Goal: Task Accomplishment & Management: Use online tool/utility

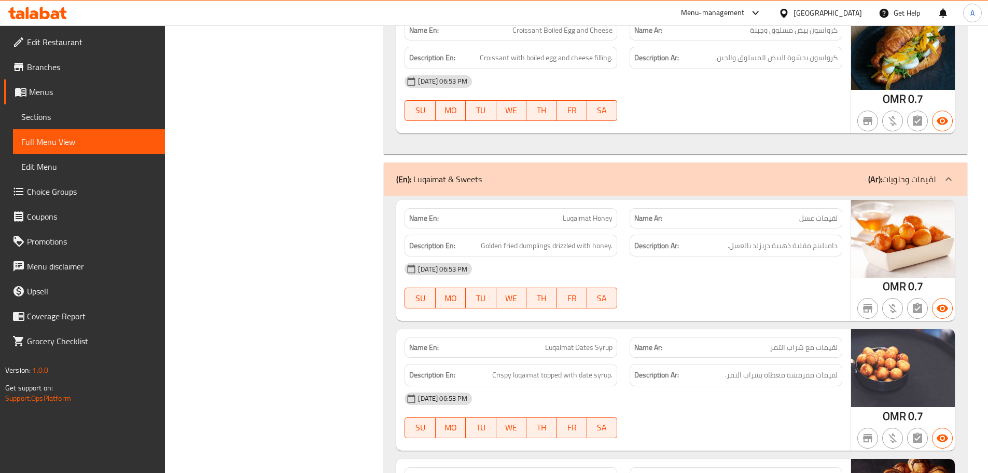
scroll to position [2583, 0]
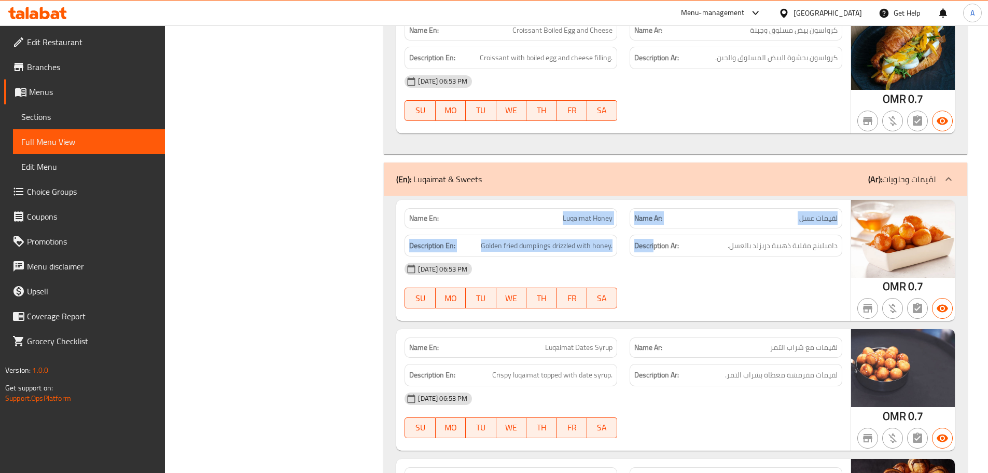
drag, startPoint x: 628, startPoint y: 204, endPoint x: 726, endPoint y: 251, distance: 108.6
click at [712, 240] on div "Name En: Luqaimat Honey Name Ar: لقيمات عسل Description En: Golden fried dumpli…" at bounding box center [623, 260] width 454 height 121
click at [726, 256] on div "12-09-2025 06:53 PM SU MO TU WE TH FR SA" at bounding box center [623, 285] width 450 height 58
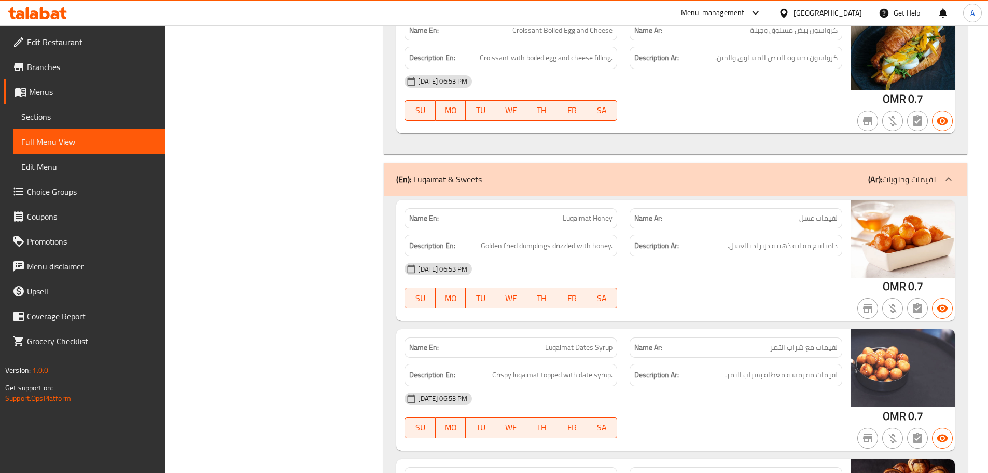
click at [638, 209] on div "Name En: Luqaimat Honey Name Ar: لقيمات عسل Description En: Golden fried dumpli…" at bounding box center [623, 260] width 454 height 121
click at [666, 256] on div "12-09-2025 06:53 PM SU MO TU WE TH FR SA" at bounding box center [623, 285] width 450 height 58
drag, startPoint x: 749, startPoint y: 264, endPoint x: 744, endPoint y: 277, distance: 13.1
click at [750, 302] on div at bounding box center [736, 308] width 225 height 12
drag, startPoint x: 793, startPoint y: 205, endPoint x: 773, endPoint y: 204, distance: 19.7
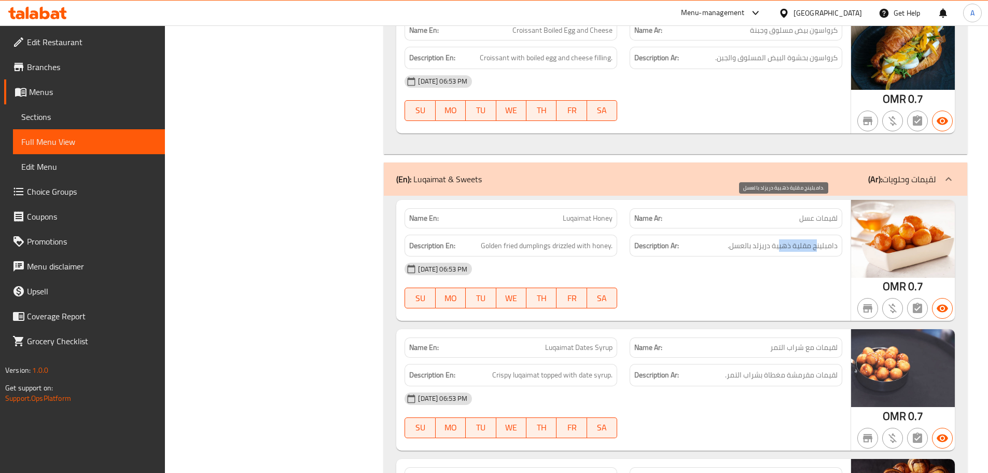
click at [779, 239] on span "دامبلينج مقلية ذهبية دريزلد بالعسل." at bounding box center [783, 245] width 110 height 13
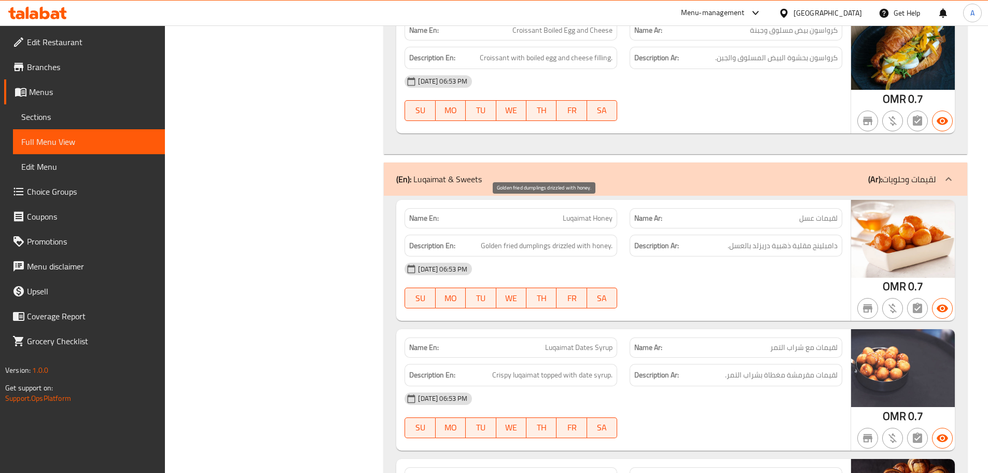
drag, startPoint x: 518, startPoint y: 204, endPoint x: 617, endPoint y: 230, distance: 102.1
click at [583, 239] on span "Golden fried dumplings drizzled with honey." at bounding box center [547, 245] width 132 height 13
click at [617, 256] on div "12-09-2025 06:53 PM" at bounding box center [623, 268] width 450 height 25
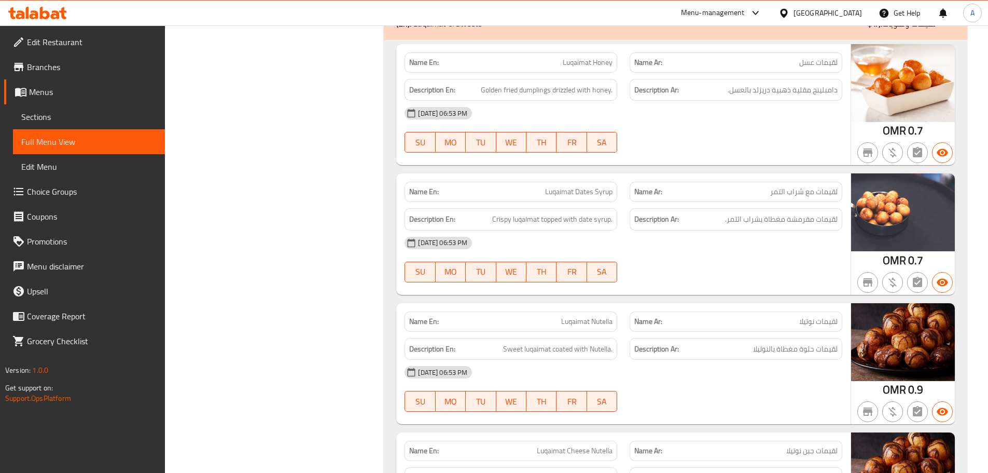
drag, startPoint x: 546, startPoint y: 155, endPoint x: 624, endPoint y: 175, distance: 80.4
click at [571, 186] on span "Luqaimat Dates Syrup" at bounding box center [578, 191] width 67 height 11
drag, startPoint x: 676, startPoint y: 198, endPoint x: 664, endPoint y: 211, distance: 18.0
click at [678, 230] on div "12-09-2025 06:53 PM" at bounding box center [623, 242] width 450 height 25
drag, startPoint x: 824, startPoint y: 181, endPoint x: 682, endPoint y: 174, distance: 141.8
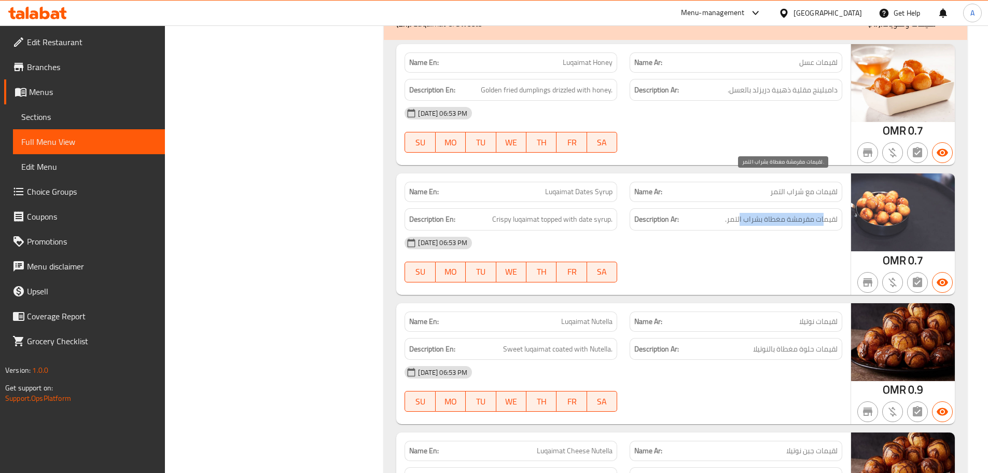
click at [737, 213] on span "لقيمات مقرمشة مغطاة بشراب التمر." at bounding box center [781, 219] width 113 height 13
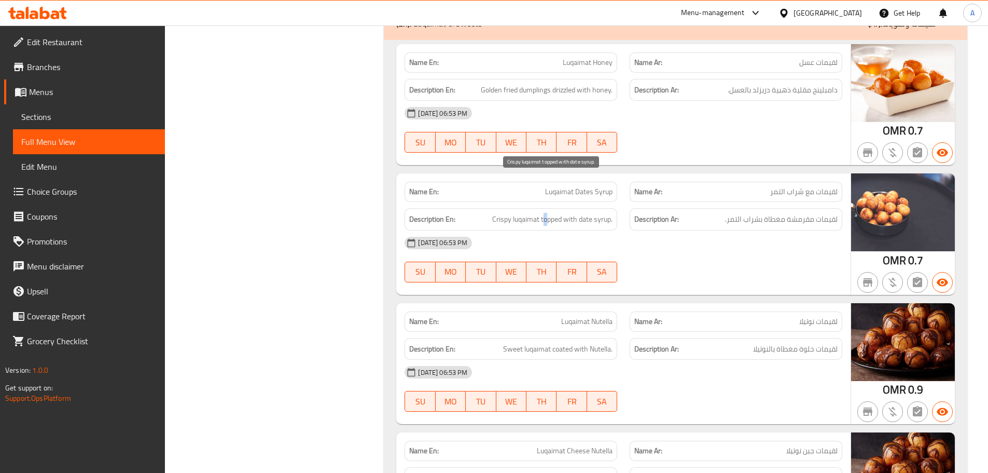
drag, startPoint x: 545, startPoint y: 176, endPoint x: 616, endPoint y: 196, distance: 73.9
click at [599, 208] on div "Description En: Crispy luqaimat topped with date syrup." at bounding box center [511, 219] width 213 height 22
drag, startPoint x: 651, startPoint y: 210, endPoint x: 674, endPoint y: 223, distance: 27.0
click at [651, 230] on div "12-09-2025 06:53 PM" at bounding box center [623, 242] width 450 height 25
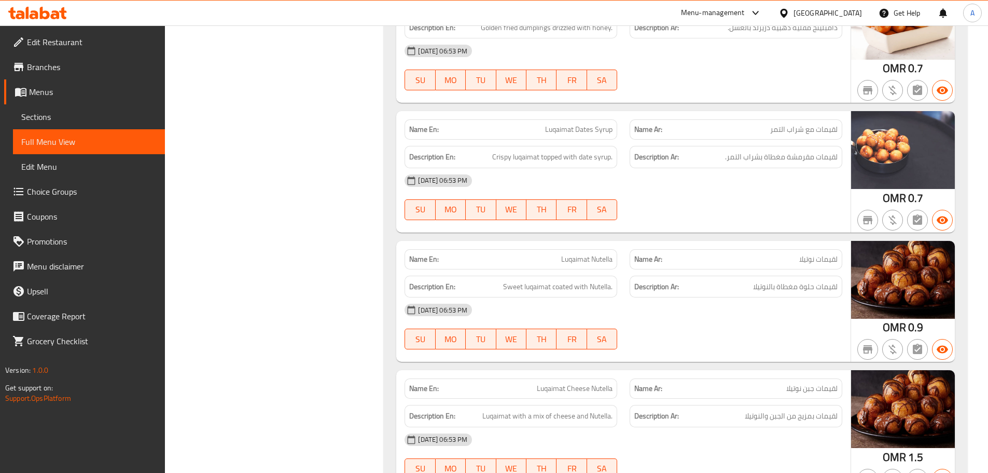
scroll to position [2843, 0]
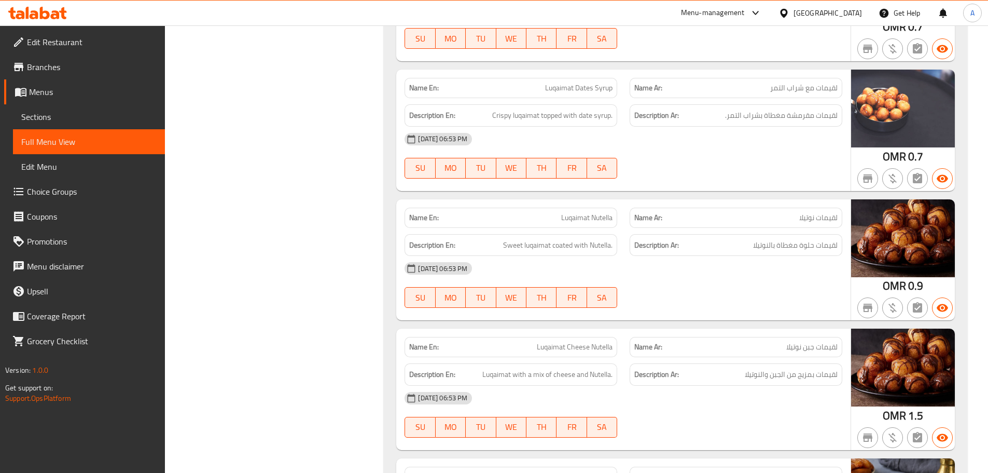
drag, startPoint x: 554, startPoint y: 186, endPoint x: 642, endPoint y: 206, distance: 90.0
click at [596, 208] on div "Name En: Luqaimat Nutella" at bounding box center [511, 218] width 213 height 20
click at [688, 256] on div "12-09-2025 06:53 PM" at bounding box center [623, 268] width 450 height 25
click at [819, 239] on span "لقيمات حلوة مغطاة بالنوتيلا" at bounding box center [795, 245] width 85 height 13
drag, startPoint x: 819, startPoint y: 208, endPoint x: 804, endPoint y: 206, distance: 14.6
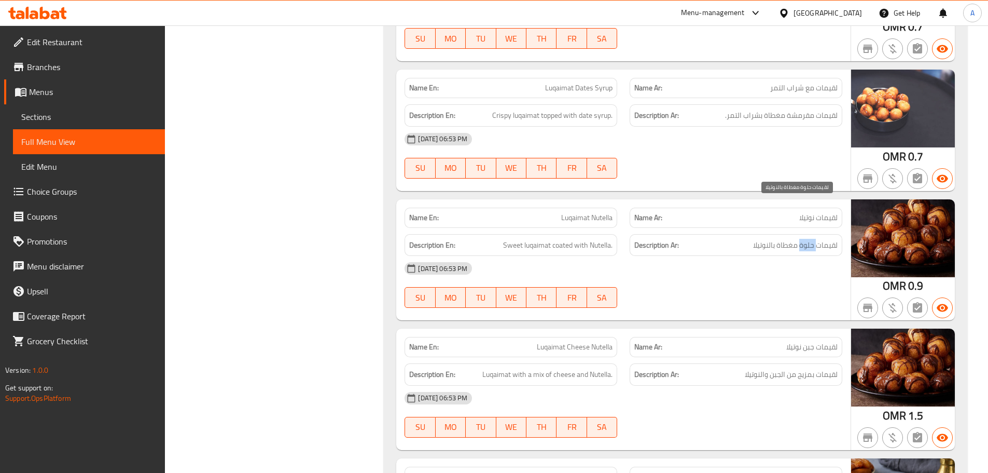
click at [807, 239] on span "لقيمات حلوة مغطاة بالنوتيلا" at bounding box center [795, 245] width 85 height 13
click at [794, 256] on div "12-09-2025 06:53 PM" at bounding box center [623, 268] width 450 height 25
drag, startPoint x: 785, startPoint y: 203, endPoint x: 716, endPoint y: 205, distance: 69.0
click at [767, 239] on span "لقيمات حلوة مغطاة بالنوتيلا" at bounding box center [795, 245] width 85 height 13
drag, startPoint x: 514, startPoint y: 207, endPoint x: 639, endPoint y: 223, distance: 126.6
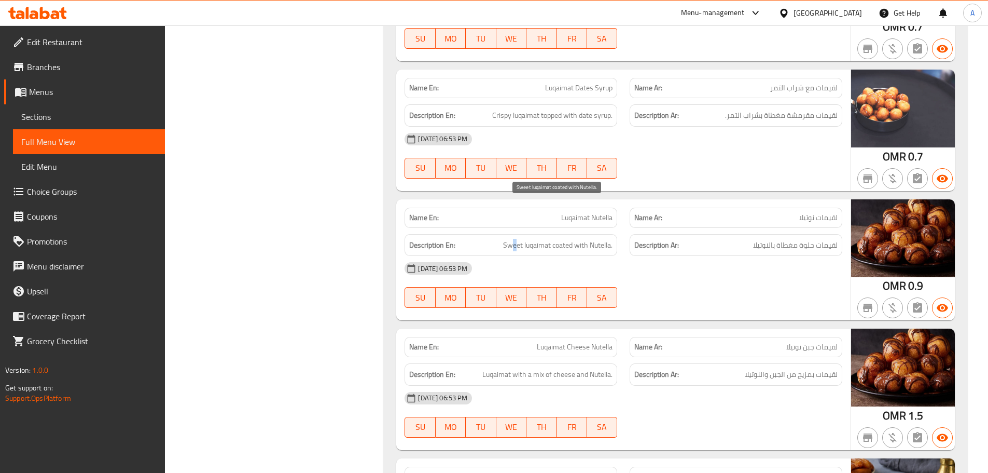
click at [599, 234] on div "Description En: Sweet luqaimat coated with Nutella." at bounding box center [511, 245] width 213 height 22
click at [655, 256] on div "12-09-2025 06:53 PM" at bounding box center [623, 268] width 450 height 25
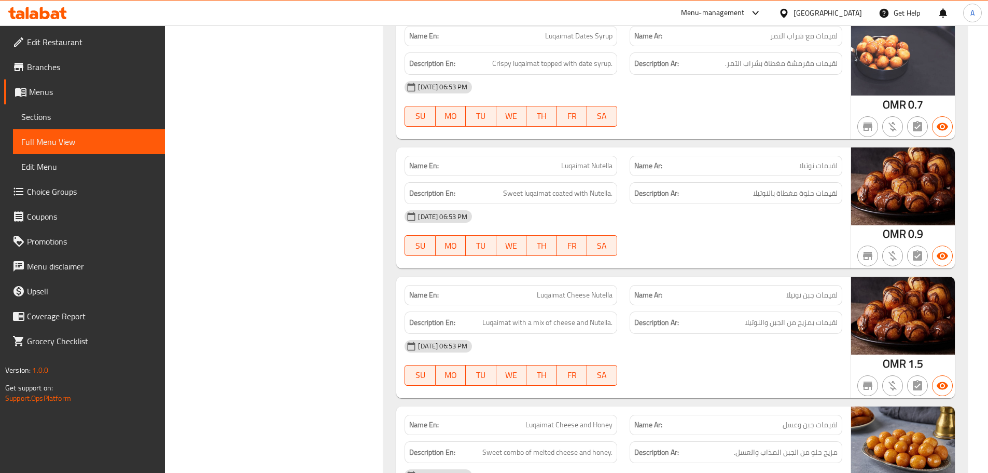
click at [677, 227] on div "Name En: Luqaimat Honey Name Ar: لقيمات عسل Description En: Golden fried dumpli…" at bounding box center [676, 216] width 584 height 664
click at [760, 204] on div "12-09-2025 06:53 PM SU MO TU WE TH FR SA" at bounding box center [623, 233] width 450 height 58
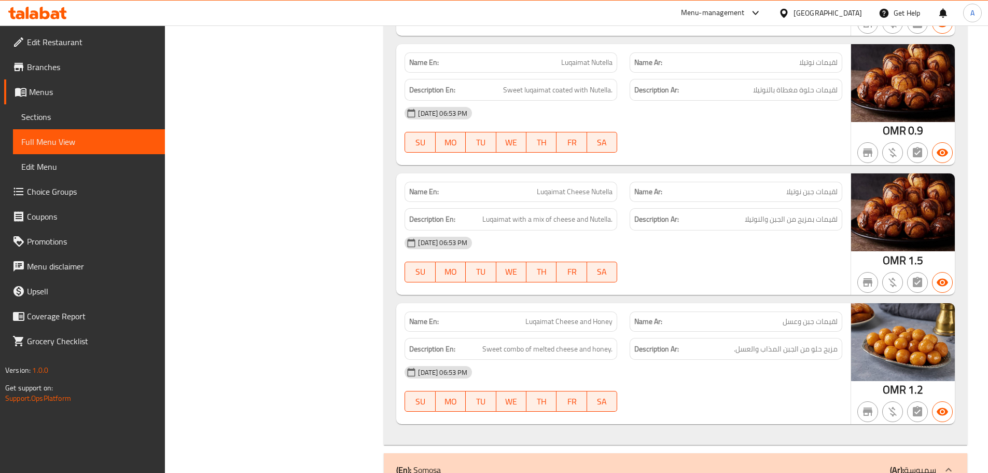
scroll to position [2998, 0]
drag, startPoint x: 829, startPoint y: 180, endPoint x: 773, endPoint y: 179, distance: 56.0
click at [773, 212] on span "لقيمات بمزيج من الجبن والنوتيلا" at bounding box center [791, 218] width 93 height 13
click at [734, 253] on div "Name En: Luqaimat Cheese Nutella Name Ar: لقيمات جبن نوتيلا Description En: Luq…" at bounding box center [623, 233] width 454 height 121
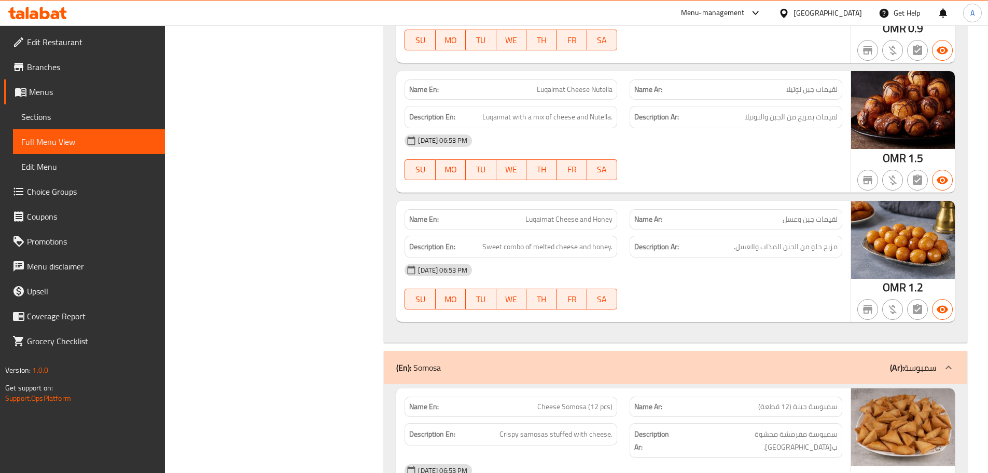
scroll to position [3102, 0]
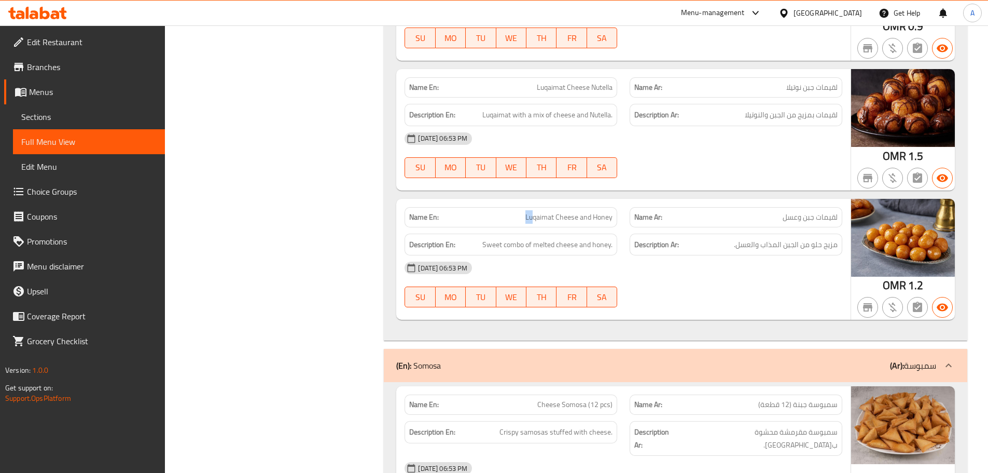
drag, startPoint x: 513, startPoint y: 172, endPoint x: 616, endPoint y: 187, distance: 104.3
click at [596, 207] on div "Name En: Luqaimat Cheese and Honey" at bounding box center [511, 217] width 213 height 20
click at [644, 233] on div "Description Ar: مزيج حلو من الجبن المذاب والعسل." at bounding box center [736, 244] width 213 height 22
click at [696, 255] on div "12-09-2025 06:53 PM" at bounding box center [623, 267] width 450 height 25
drag, startPoint x: 809, startPoint y: 181, endPoint x: 777, endPoint y: 199, distance: 36.7
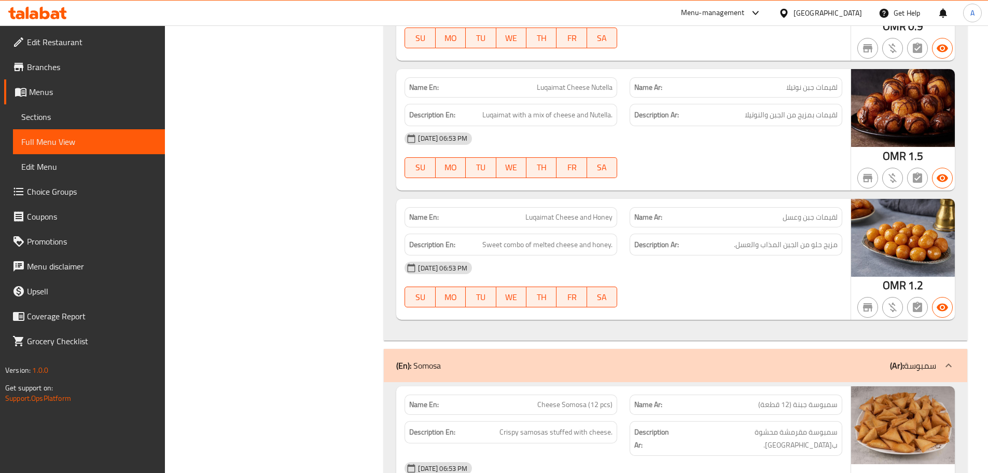
click at [787, 212] on span "لقيمات جبن وعسل" at bounding box center [810, 217] width 55 height 11
drag, startPoint x: 776, startPoint y: 216, endPoint x: 784, endPoint y: 217, distance: 8.4
click at [776, 217] on div "Name En: Luqaimat Cheese and Honey Name Ar: لقيمات جبن وعسل Description En: Swe…" at bounding box center [623, 259] width 454 height 121
click at [828, 238] on span "مزيج حلو من الجبن المذاب والعسل." at bounding box center [786, 244] width 104 height 13
drag, startPoint x: 828, startPoint y: 204, endPoint x: 776, endPoint y: 204, distance: 52.4
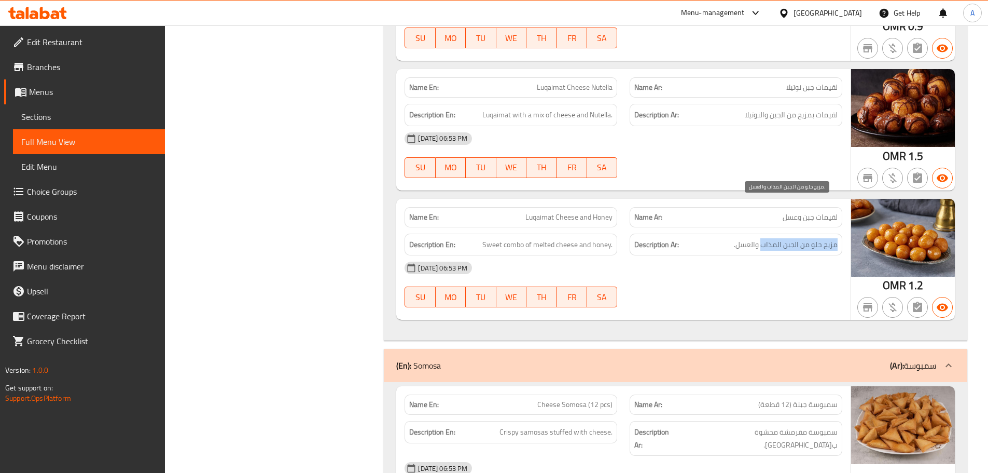
click at [776, 238] on span "مزيج حلو من الجبن المذاب والعسل." at bounding box center [786, 244] width 104 height 13
drag, startPoint x: 533, startPoint y: 211, endPoint x: 604, endPoint y: 223, distance: 72.7
click at [584, 233] on div "Description En: Sweet combo of melted cheese and honey." at bounding box center [511, 244] width 213 height 22
click at [626, 255] on div "12-09-2025 06:53 PM" at bounding box center [623, 267] width 450 height 25
drag, startPoint x: 544, startPoint y: 374, endPoint x: 600, endPoint y: 362, distance: 57.4
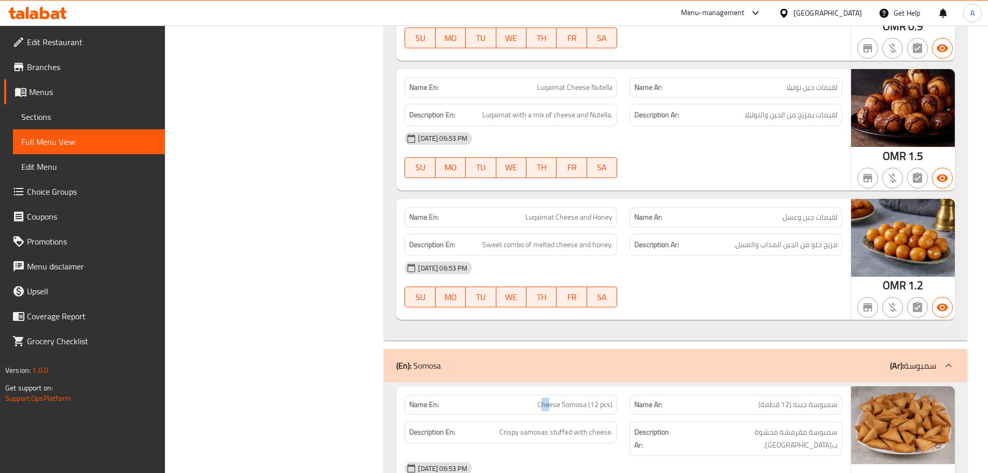
click at [586, 394] on div "Name En: Cheese Somosa (12 pcs)" at bounding box center [511, 404] width 213 height 20
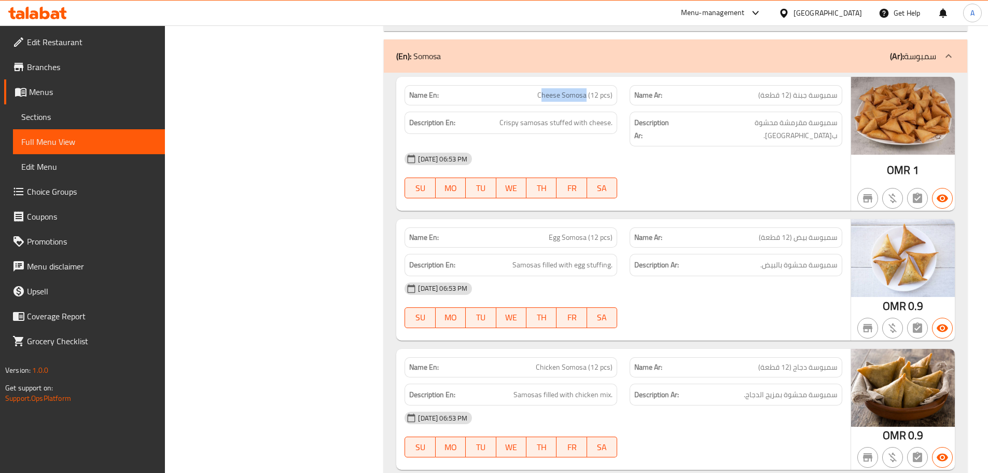
scroll to position [3414, 0]
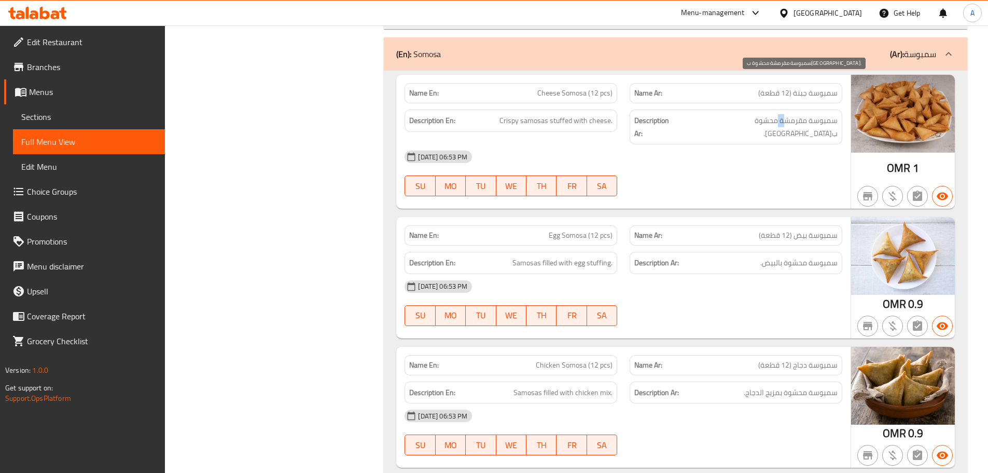
drag, startPoint x: 784, startPoint y: 76, endPoint x: 758, endPoint y: 101, distance: 35.6
click at [771, 114] on span "سمبوسة مقرمشة محشوة بالجبنة." at bounding box center [759, 126] width 157 height 25
click at [753, 144] on div "12-09-2025 06:53 PM" at bounding box center [623, 156] width 450 height 25
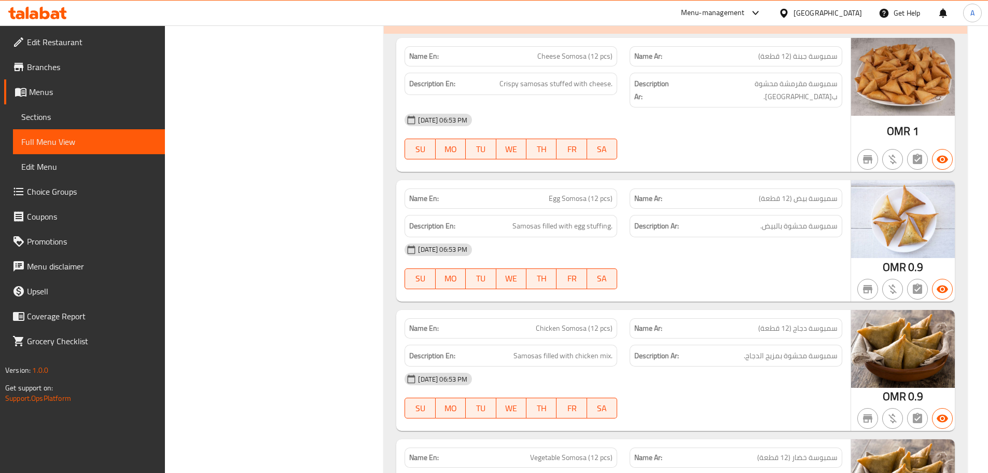
scroll to position [3517, 0]
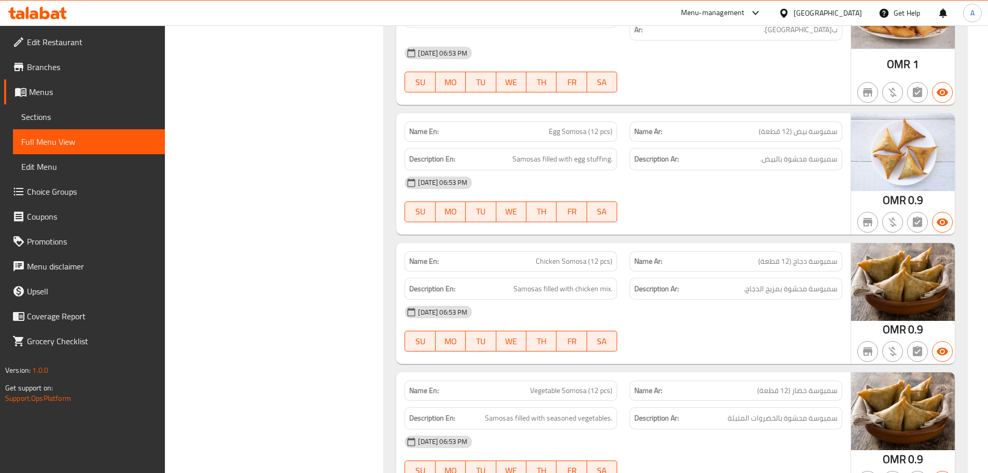
drag, startPoint x: 578, startPoint y: 86, endPoint x: 611, endPoint y: 99, distance: 34.9
click at [595, 113] on div "Name En: Egg Somosa (12 pcs) Name Ar: سمبوسة بيض (12 قطعة) Description En: Samo…" at bounding box center [623, 173] width 454 height 121
click at [711, 170] on div "12-09-2025 06:53 PM SU MO TU WE TH FR SA" at bounding box center [623, 199] width 450 height 58
drag, startPoint x: 823, startPoint y: 107, endPoint x: 757, endPoint y: 105, distance: 65.9
click at [757, 153] on h6 "Description Ar: سمبوسة محشوة بالبيض." at bounding box center [735, 159] width 203 height 13
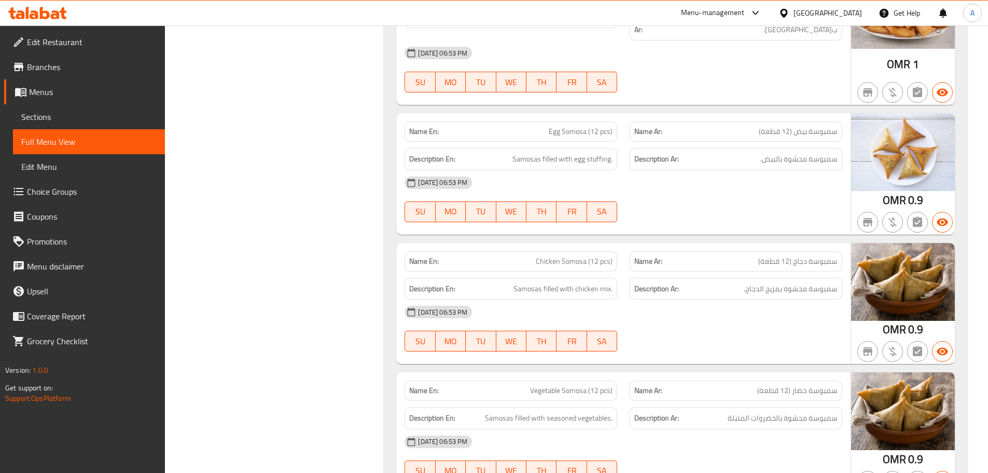
drag, startPoint x: 724, startPoint y: 151, endPoint x: 627, endPoint y: 169, distance: 98.5
click at [720, 170] on div "12-09-2025 06:53 PM SU MO TU WE TH FR SA" at bounding box center [623, 199] width 450 height 58
drag, startPoint x: 547, startPoint y: 108, endPoint x: 638, endPoint y: 137, distance: 95.3
click at [590, 148] on div "Description En: Samosas filled with egg stuffing." at bounding box center [511, 159] width 213 height 22
click at [695, 216] on div at bounding box center [736, 222] width 225 height 12
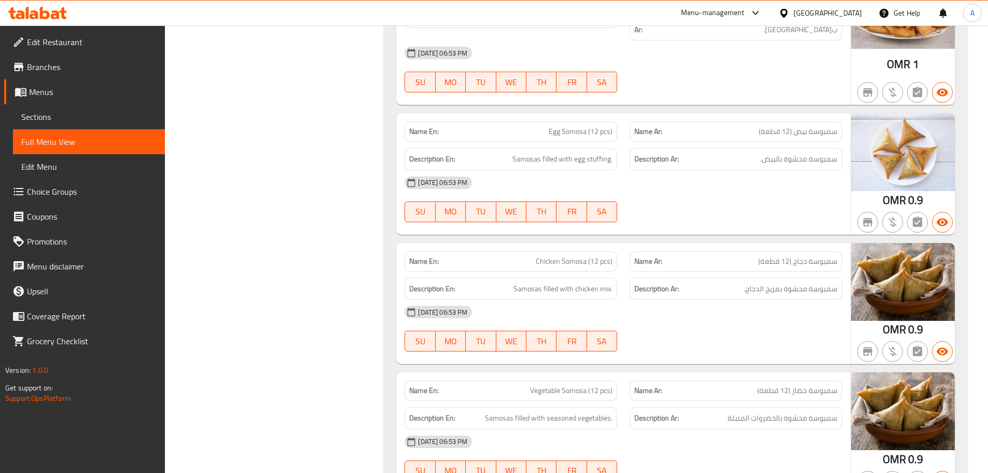
drag, startPoint x: 541, startPoint y: 200, endPoint x: 659, endPoint y: 187, distance: 118.9
click at [618, 245] on div "Name En: Chicken Somosa (12 pcs)" at bounding box center [510, 261] width 225 height 33
click at [699, 216] on div at bounding box center [736, 222] width 225 height 12
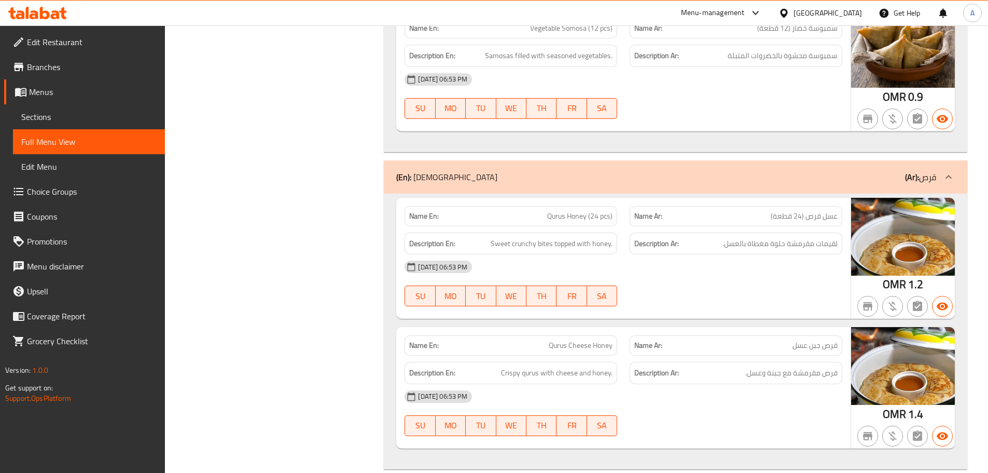
scroll to position [3880, 0]
drag, startPoint x: 527, startPoint y: 161, endPoint x: 681, endPoint y: 219, distance: 164.7
click at [617, 197] on div "Name En: Qurus Honey (24 pcs) Name Ar: عسل قرص (24 قطعة) Description En: Sweet …" at bounding box center [623, 257] width 454 height 121
click at [681, 253] on div "12-09-2025 06:53 PM" at bounding box center [623, 265] width 450 height 25
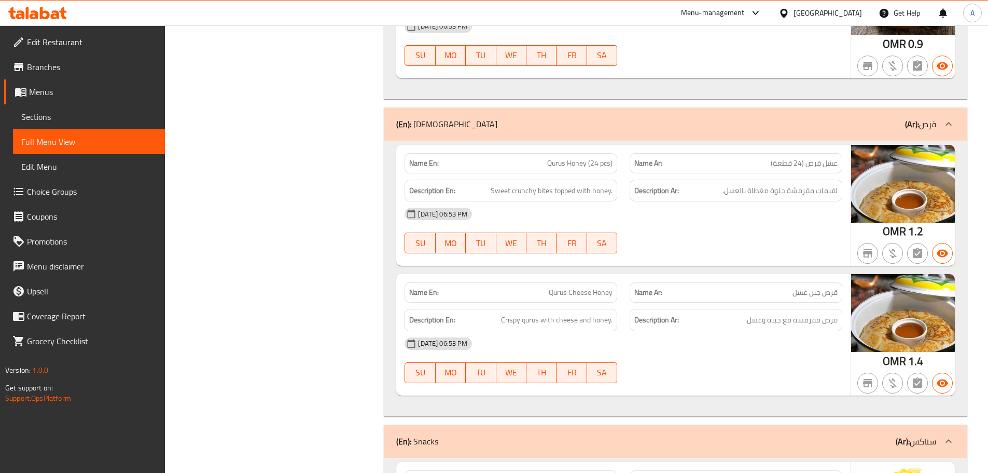
scroll to position [3984, 0]
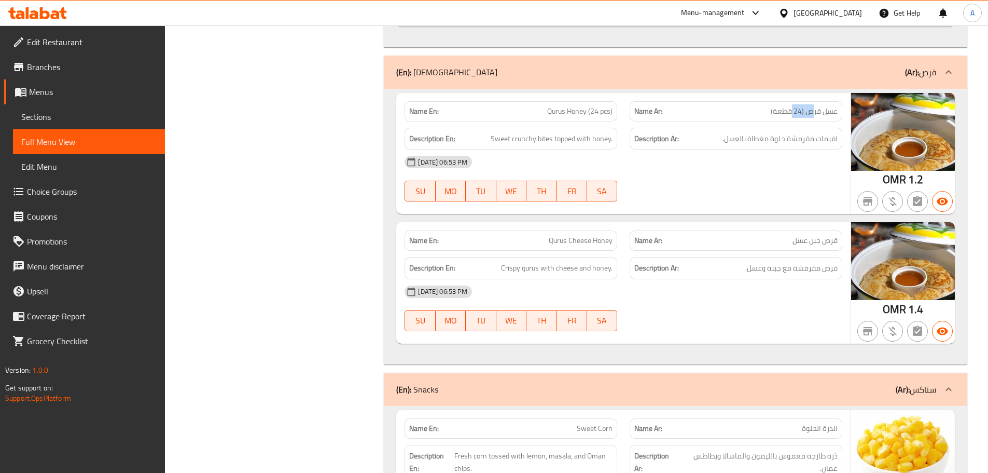
click at [791, 106] on span "عسل قرص (24 قطعة)" at bounding box center [804, 111] width 67 height 11
click at [798, 132] on span "لقيمات مقرمشة حلوة مغطاة بالعسل." at bounding box center [780, 138] width 115 height 13
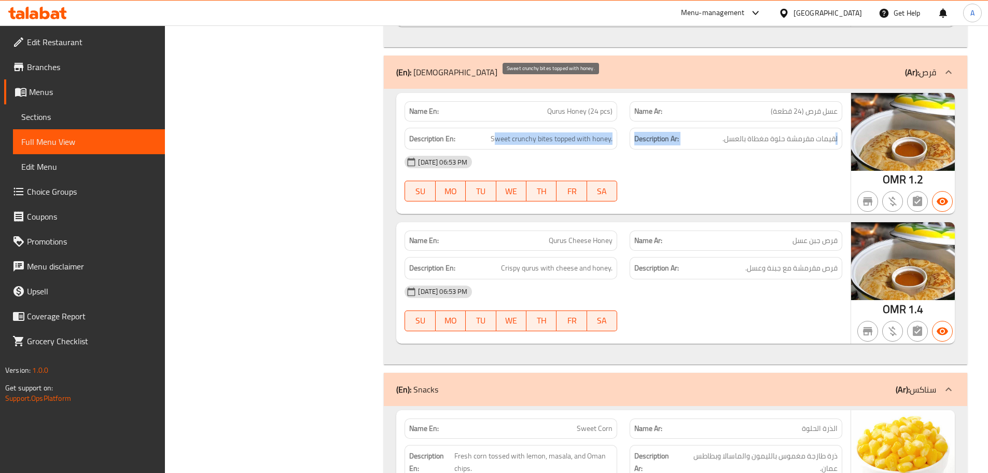
drag, startPoint x: 824, startPoint y: 87, endPoint x: 497, endPoint y: 84, distance: 326.8
click at [497, 121] on div "Description En: Sweet crunchy bites topped with honey. Description Ar: لقيمات م…" at bounding box center [623, 138] width 450 height 35
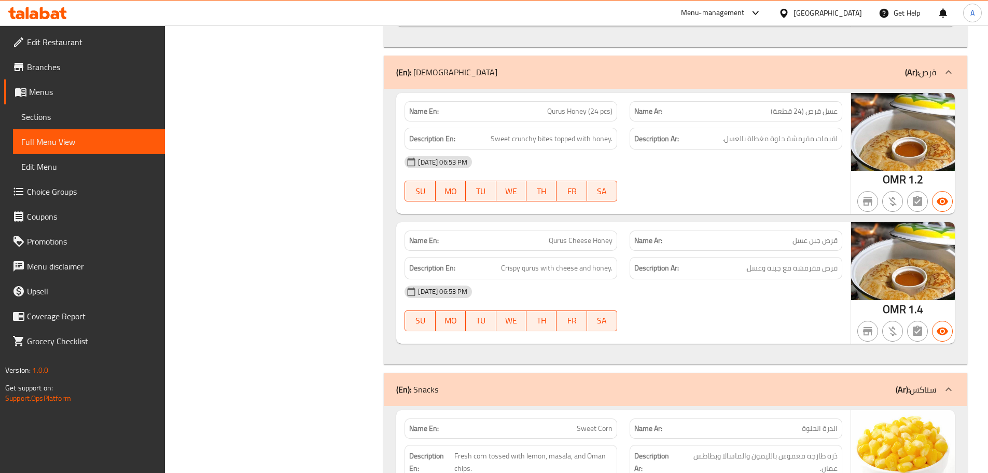
click at [716, 149] on div "12-09-2025 06:53 PM" at bounding box center [623, 161] width 450 height 25
drag, startPoint x: 573, startPoint y: 185, endPoint x: 667, endPoint y: 150, distance: 100.6
click at [629, 169] on div "Name En: Qurus Honey (24 pcs) Name Ar: عسل قرص (24 قطعة) Description En: Sweet …" at bounding box center [676, 226] width 584 height 275
click at [667, 195] on div at bounding box center [736, 201] width 225 height 12
drag, startPoint x: 820, startPoint y: 184, endPoint x: 699, endPoint y: 184, distance: 120.9
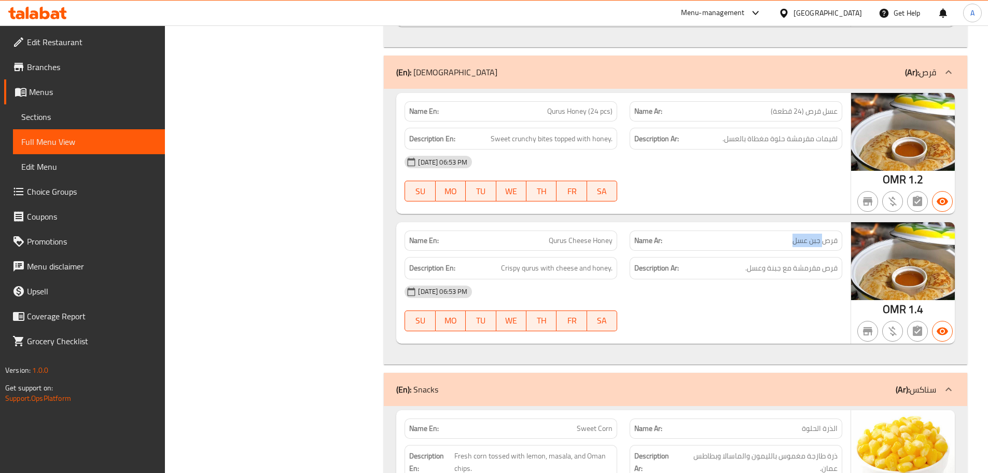
click at [737, 230] on div "Name Ar: قرص جبن عسل" at bounding box center [736, 240] width 213 height 20
drag, startPoint x: 492, startPoint y: 183, endPoint x: 662, endPoint y: 175, distance: 170.8
click at [643, 224] on div "Name En: Qurus Cheese Honey Name Ar: قرص جبن عسل" at bounding box center [623, 240] width 450 height 33
click at [706, 195] on div at bounding box center [736, 201] width 225 height 12
drag, startPoint x: 823, startPoint y: 217, endPoint x: 771, endPoint y: 217, distance: 52.4
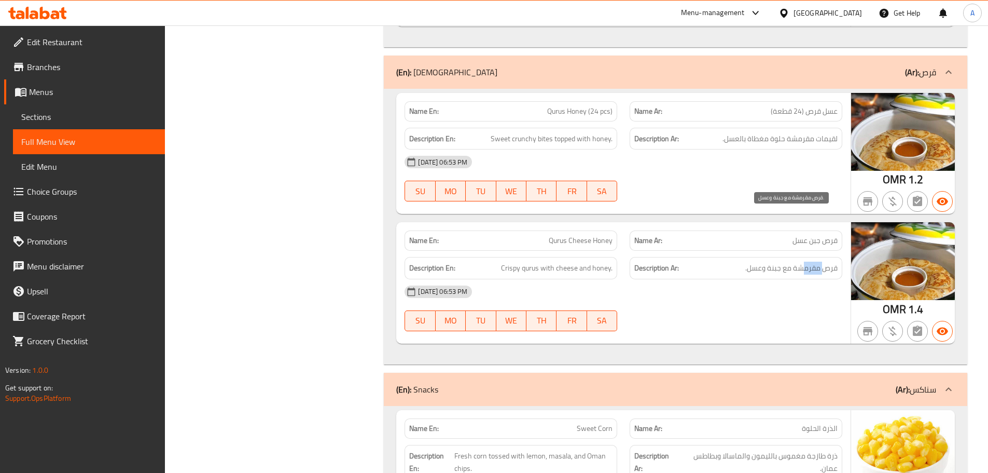
click at [781, 261] on span "قرص مقرمشة مع جبنة وعسل." at bounding box center [791, 267] width 92 height 13
drag, startPoint x: 482, startPoint y: 215, endPoint x: 671, endPoint y: 231, distance: 189.5
click at [639, 251] on div "Description En: Crispy qurus with cheese and honey. Description Ar: قرص مقرمشة …" at bounding box center [623, 268] width 450 height 35
click at [675, 279] on div "12-09-2025 06:53 PM" at bounding box center [623, 291] width 450 height 25
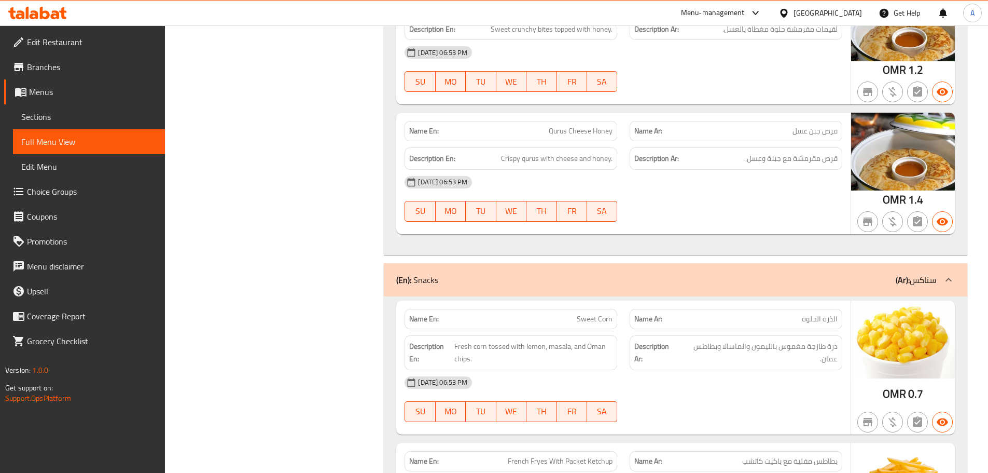
scroll to position [4140, 0]
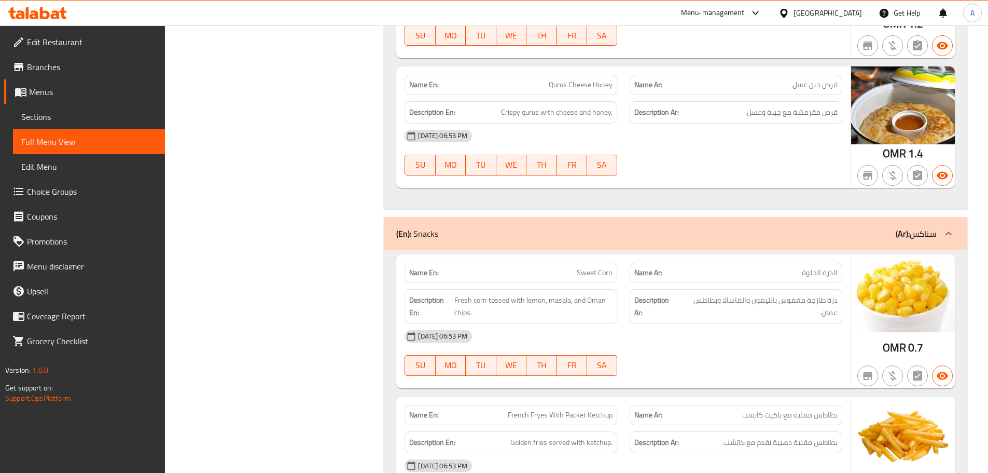
drag, startPoint x: 574, startPoint y: 219, endPoint x: 676, endPoint y: 246, distance: 105.6
click at [664, 254] on div "Name En: Sweet Corn Name Ar: الذرة الحلوة Description En: Fresh corn tossed wit…" at bounding box center [623, 321] width 454 height 134
click at [698, 324] on div "12-09-2025 06:53 PM" at bounding box center [623, 336] width 450 height 25
drag, startPoint x: 831, startPoint y: 250, endPoint x: 722, endPoint y: 252, distance: 109.5
click at [722, 294] on span "ذرة طازجة مغموس بالليمون والماسالا وبطاطس عمان." at bounding box center [759, 306] width 158 height 25
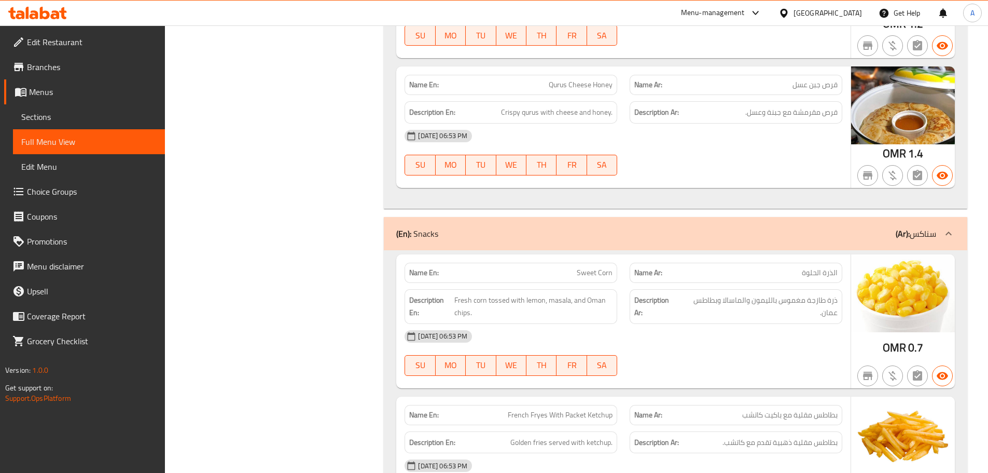
click at [703, 324] on div "12-09-2025 06:53 PM SU MO TU WE TH FR SA" at bounding box center [623, 353] width 450 height 58
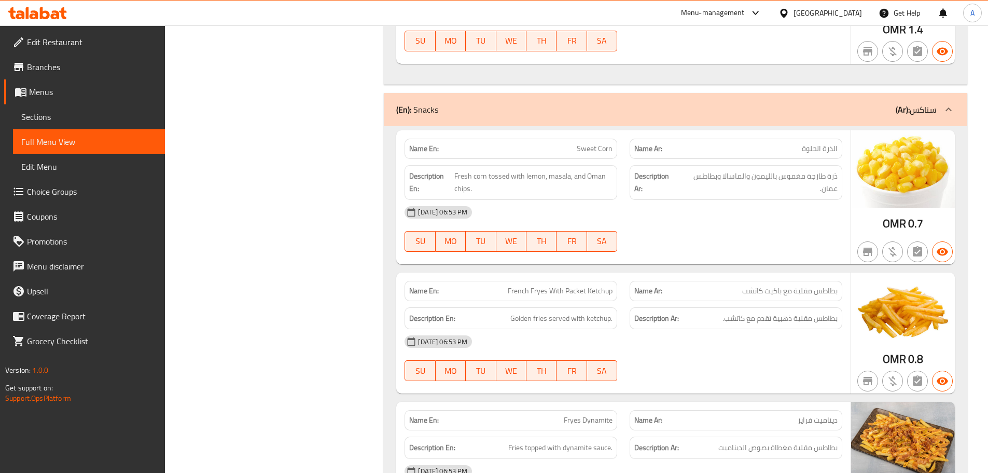
scroll to position [4295, 0]
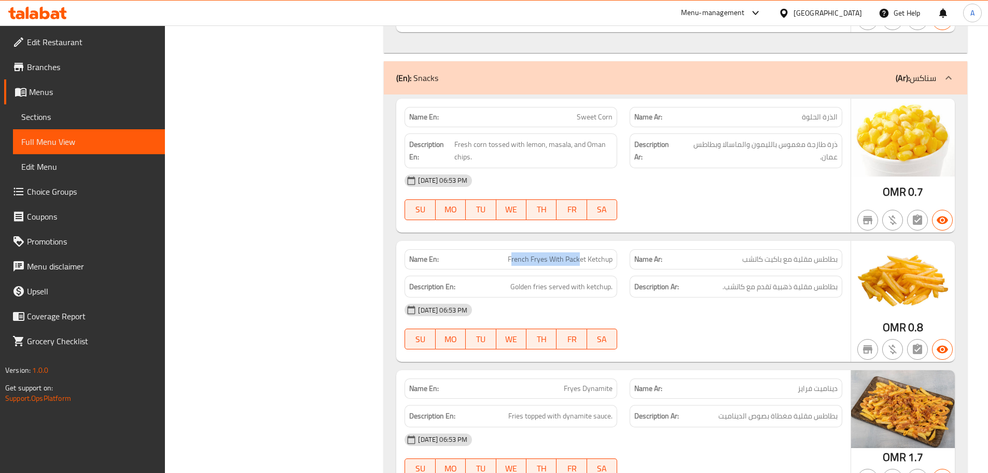
drag, startPoint x: 545, startPoint y: 211, endPoint x: 613, endPoint y: 226, distance: 69.7
click at [583, 254] on span "French Fryes With Packet Ketchup" at bounding box center [560, 259] width 105 height 11
click at [674, 297] on div "12-09-2025 06:53 PM" at bounding box center [623, 309] width 450 height 25
drag, startPoint x: 822, startPoint y: 238, endPoint x: 731, endPoint y: 238, distance: 90.8
click at [731, 280] on span "بطاطس مقلية ذهبية تقدم مع كاتشب." at bounding box center [780, 286] width 115 height 13
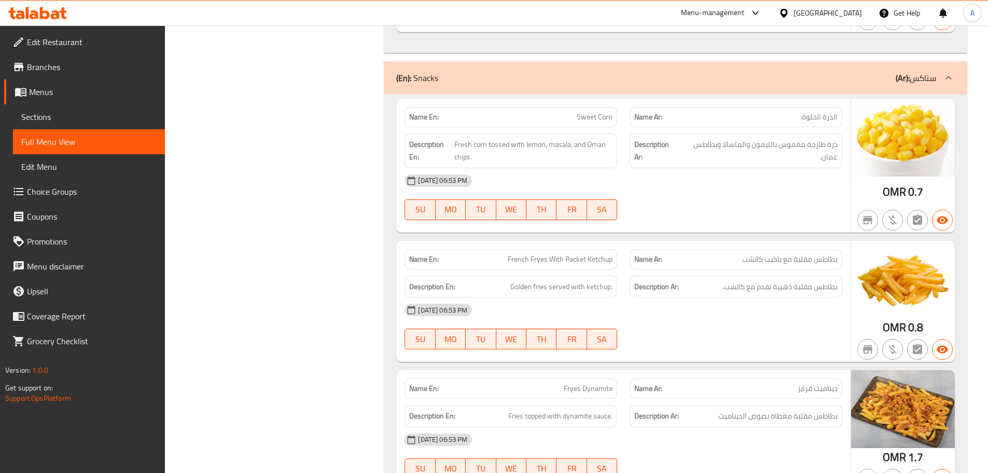
click at [710, 297] on div "12-09-2025 06:53 PM" at bounding box center [623, 309] width 450 height 25
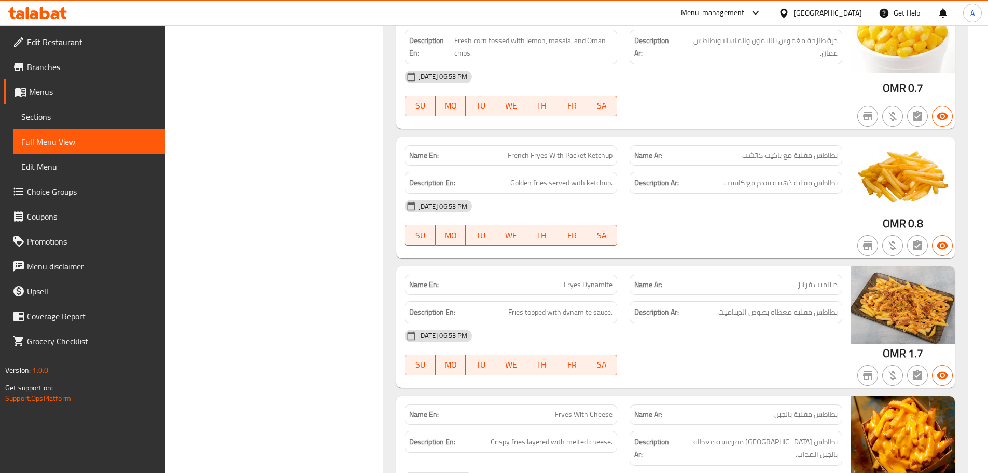
drag, startPoint x: 542, startPoint y: 228, endPoint x: 676, endPoint y: 276, distance: 142.8
click at [628, 266] on div "Name En: Fryes Dynamite Name Ar: ديناميت فرايز Description En: Fries topped wit…" at bounding box center [623, 326] width 454 height 121
drag, startPoint x: 694, startPoint y: 288, endPoint x: 695, endPoint y: 297, distance: 8.4
click at [694, 323] on div "12-09-2025 06:53 PM" at bounding box center [623, 335] width 450 height 25
drag, startPoint x: 820, startPoint y: 263, endPoint x: 749, endPoint y: 257, distance: 71.3
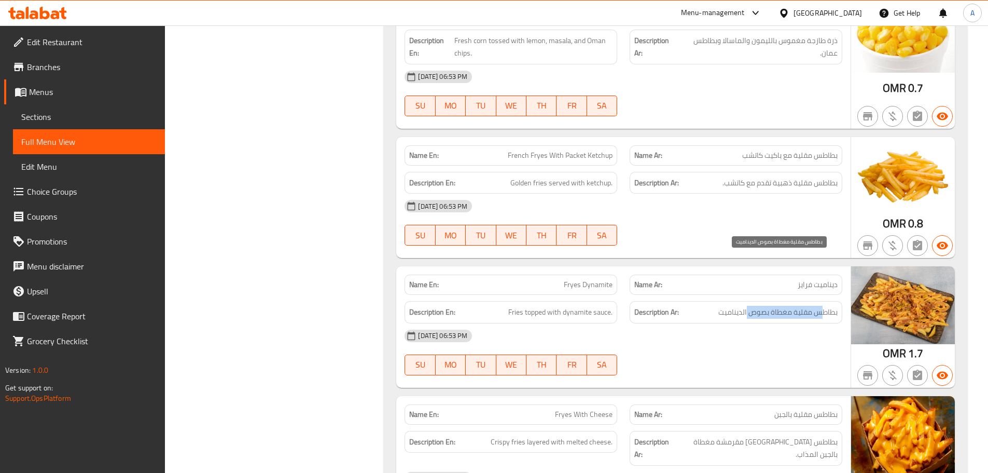
click at [749, 306] on span "بطاطس مقلية مغطاة بصوص الديناميت" at bounding box center [777, 312] width 119 height 13
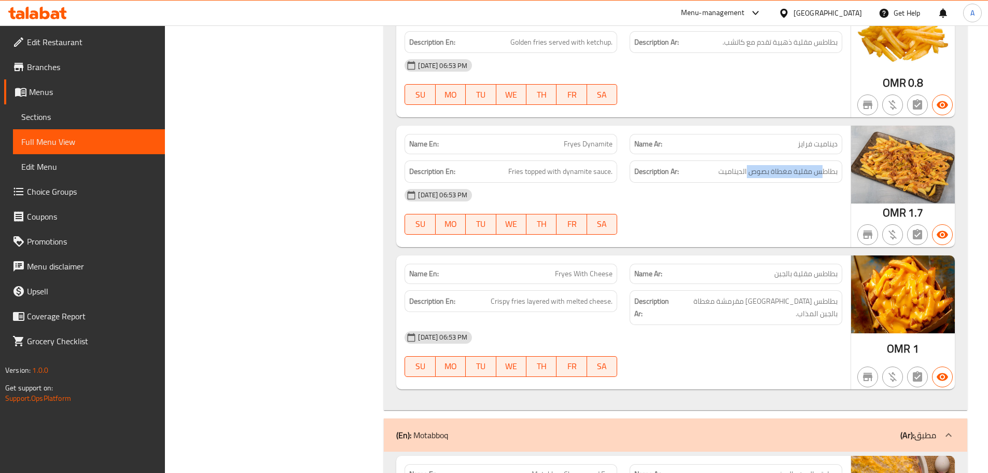
scroll to position [4555, 0]
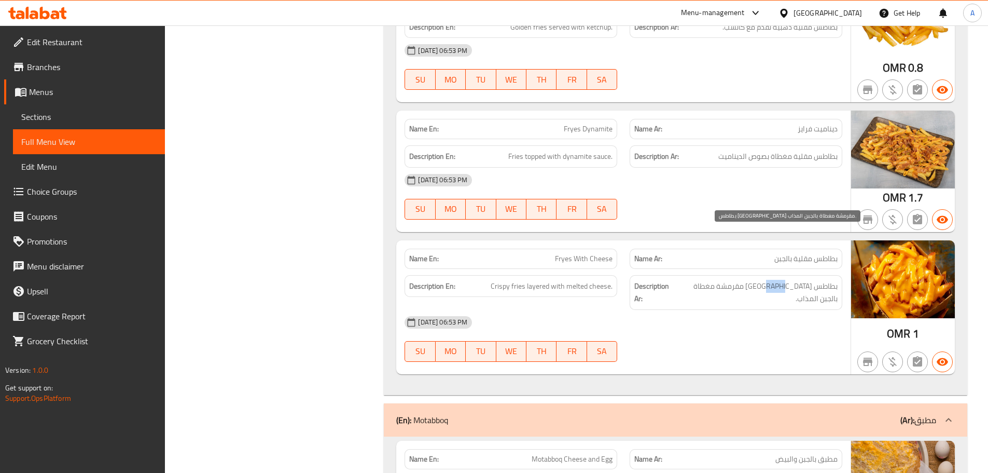
drag, startPoint x: 789, startPoint y: 234, endPoint x: 761, endPoint y: 272, distance: 47.4
click at [773, 280] on span "بطاطس مقلية مقرمشة مغطاة بالجبن المذاب." at bounding box center [756, 292] width 162 height 25
click at [761, 310] on div "12-09-2025 06:53 PM SU MO TU WE TH FR SA" at bounding box center [623, 339] width 450 height 58
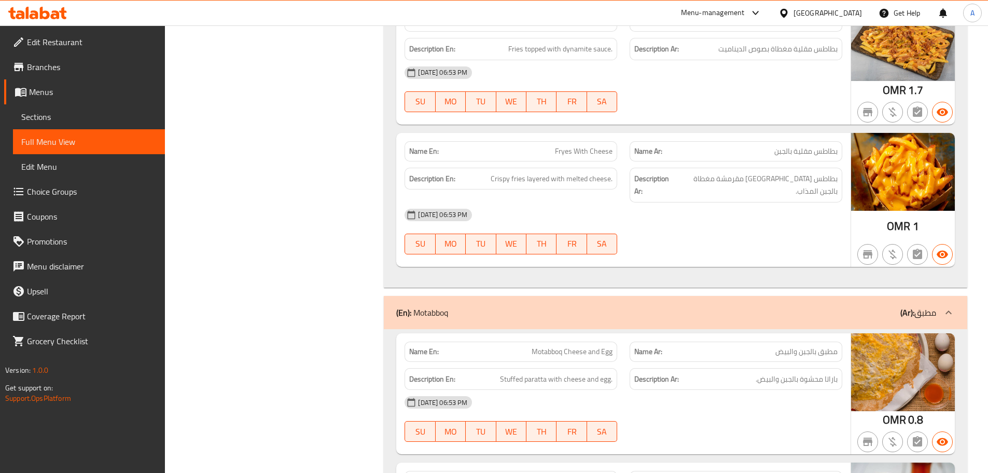
scroll to position [4762, 0]
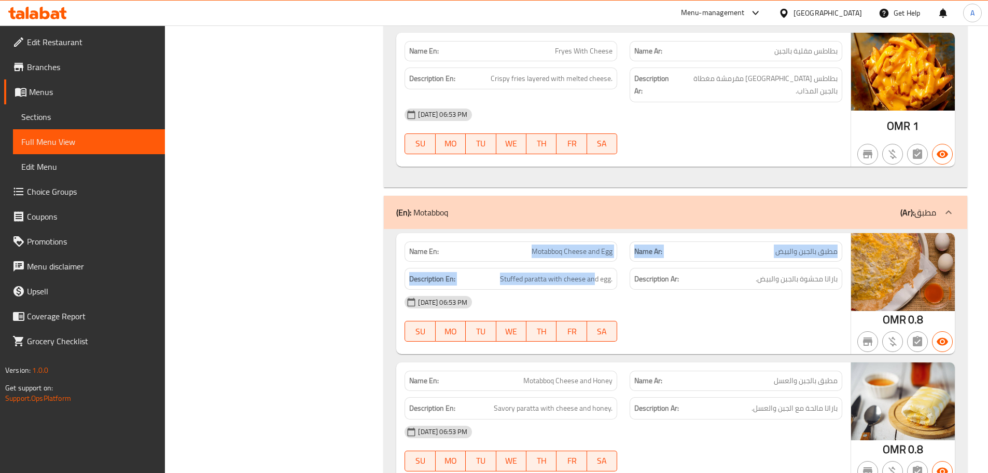
drag, startPoint x: 521, startPoint y: 189, endPoint x: 643, endPoint y: 225, distance: 127.7
click at [613, 233] on div "Name En: Motabboq Cheese and Egg Name Ar: مطبق بالجبن والبيض Description En: St…" at bounding box center [623, 293] width 454 height 121
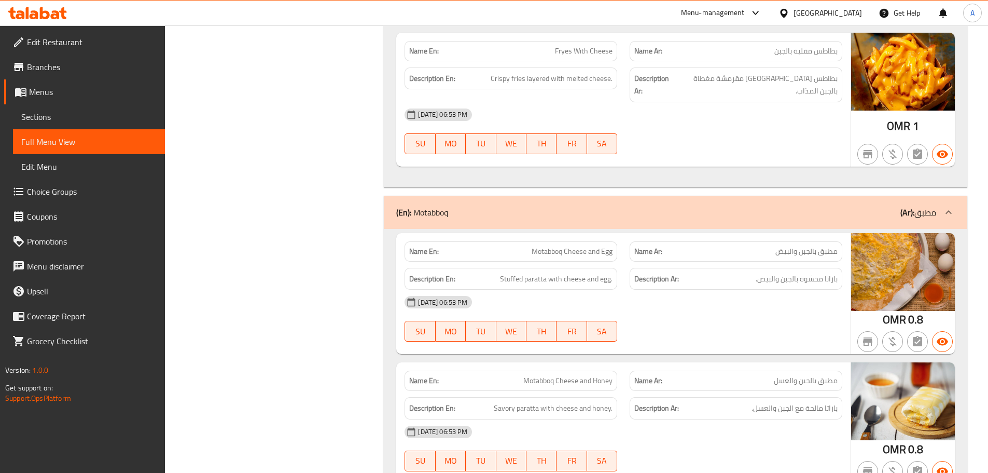
click at [653, 289] on div "12-09-2025 06:53 PM" at bounding box center [623, 301] width 450 height 25
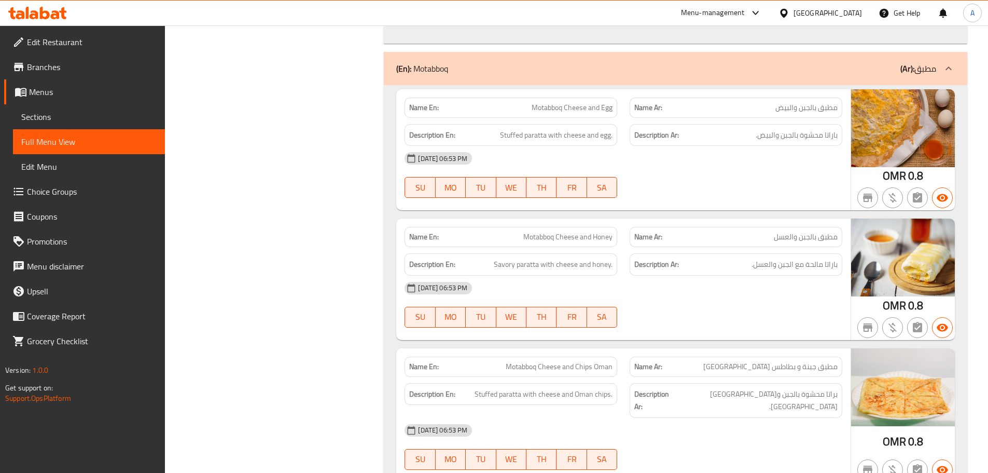
scroll to position [4970, 0]
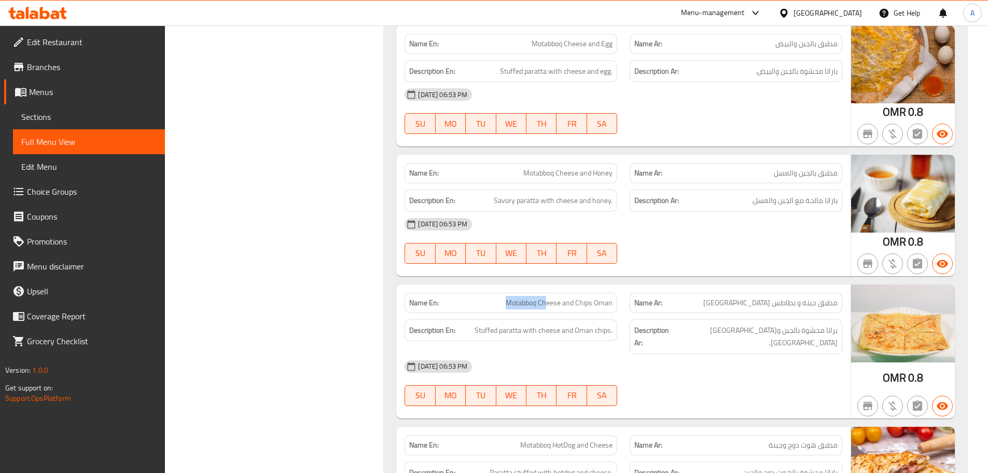
drag, startPoint x: 510, startPoint y: 238, endPoint x: 657, endPoint y: 275, distance: 151.0
click at [581, 284] on div "Name En: Motabboq Cheese and Chips Oman Name Ar: مطبق جبنة و بطاطس عمان Descrip…" at bounding box center [623, 351] width 454 height 134
click at [669, 354] on div "12-09-2025 06:53 PM" at bounding box center [623, 366] width 450 height 25
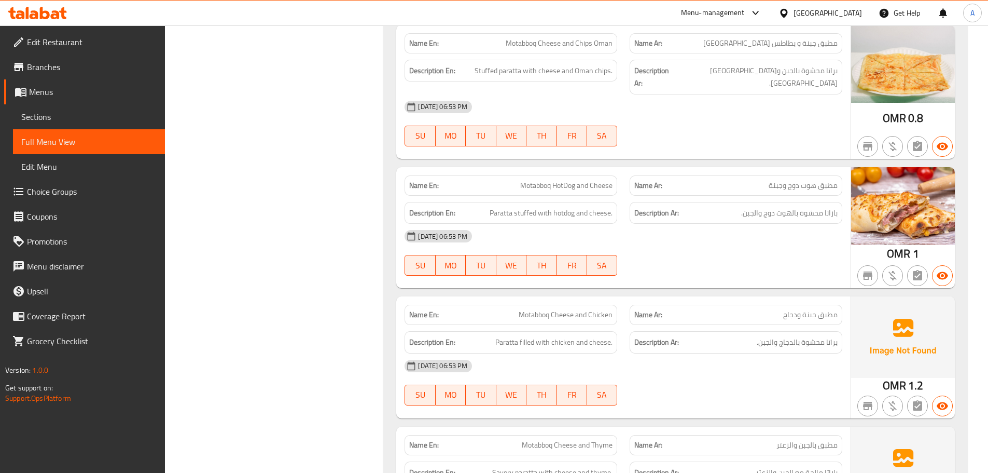
scroll to position [5333, 0]
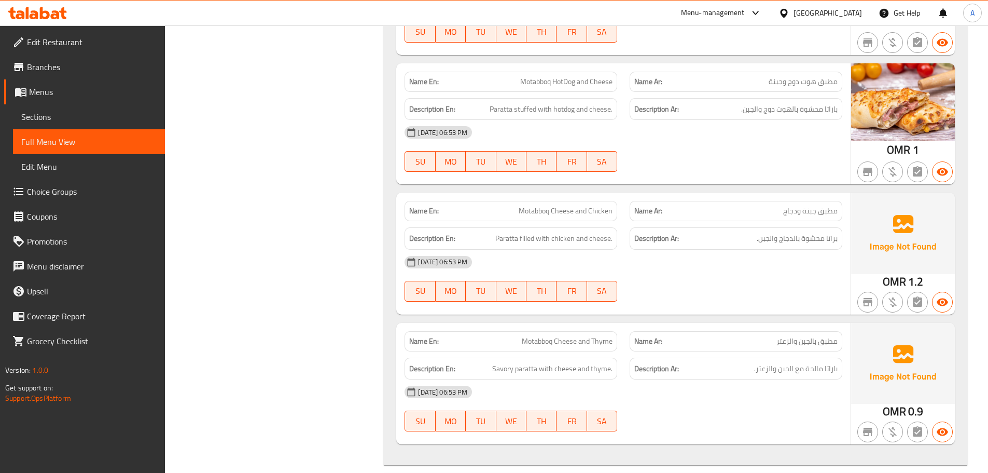
drag, startPoint x: 526, startPoint y: 136, endPoint x: 664, endPoint y: 175, distance: 143.4
click at [587, 192] on div "Name En: Motabboq Cheese and Chicken Name Ar: مطبق جبنة ودجاج Description En: P…" at bounding box center [623, 252] width 454 height 121
click at [666, 250] on div "12-09-2025 06:53 PM" at bounding box center [623, 262] width 450 height 25
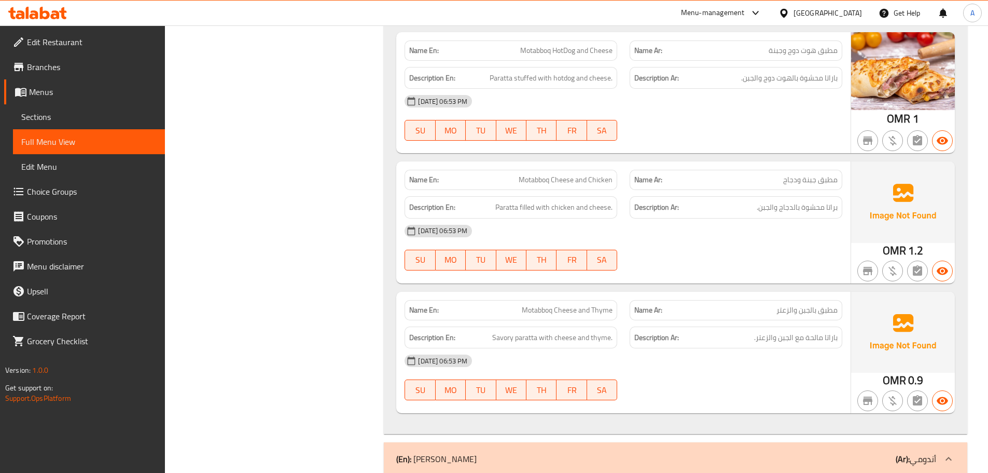
scroll to position [5437, 0]
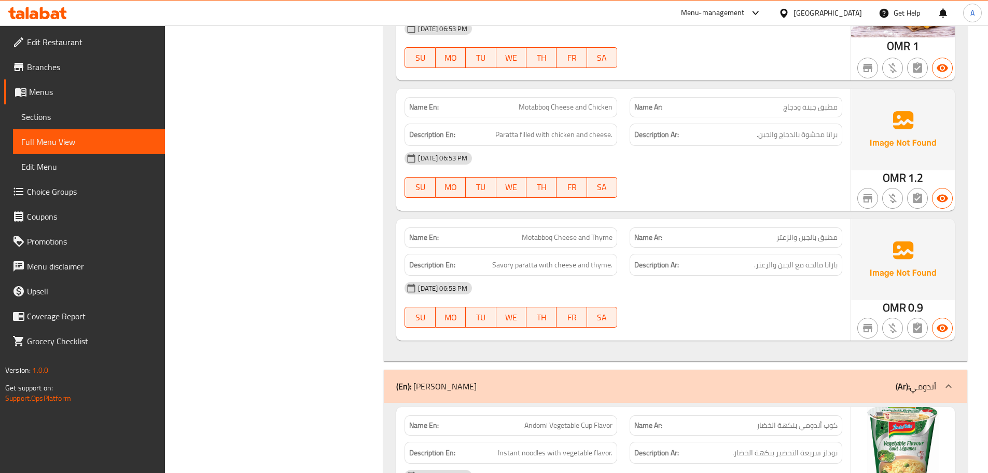
drag, startPoint x: 504, startPoint y: 169, endPoint x: 631, endPoint y: 148, distance: 128.7
click at [580, 227] on div "Name En: Motabboq Cheese and Thyme" at bounding box center [511, 237] width 213 height 20
click at [659, 131] on div "Name En: Motabboq Cheese and Chicken Name Ar: مطبق جبنة ودجاج Description En: P…" at bounding box center [623, 149] width 454 height 121
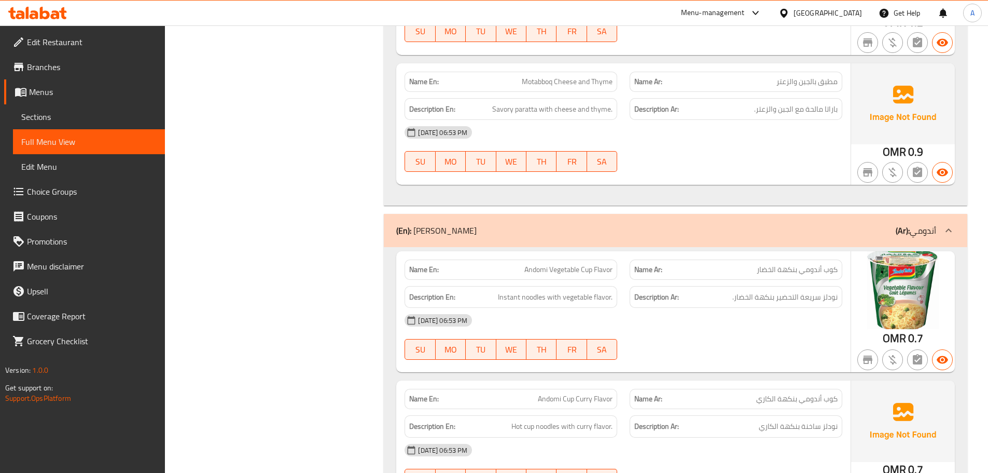
scroll to position [5644, 0]
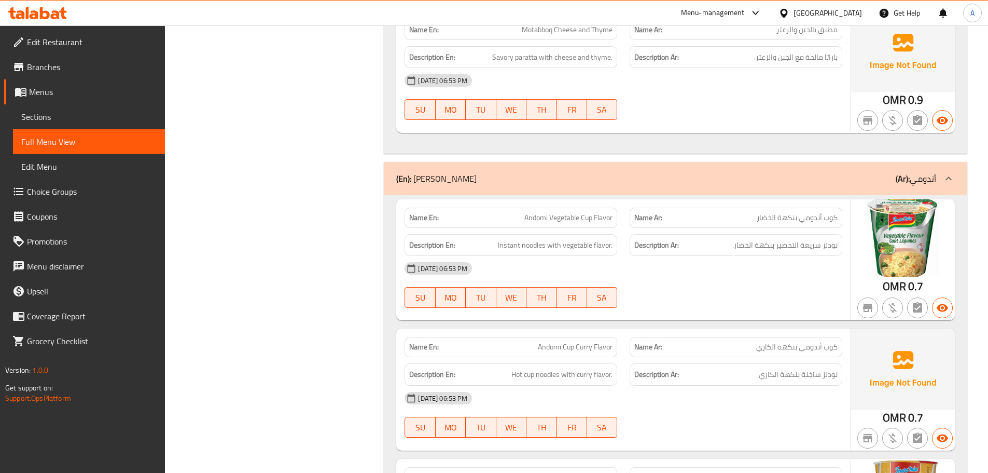
drag, startPoint x: 619, startPoint y: 164, endPoint x: 721, endPoint y: 206, distance: 110.3
click at [668, 199] on div "Name En: Andomi Vegetable Cup Flavor Name Ar: كوب أندومي بنكهة الخضار Descripti…" at bounding box center [623, 259] width 454 height 121
drag, startPoint x: 736, startPoint y: 223, endPoint x: 728, endPoint y: 225, distance: 8.1
click at [736, 256] on div "12-09-2025 06:53 PM SU MO TU WE TH FR SA" at bounding box center [623, 285] width 450 height 58
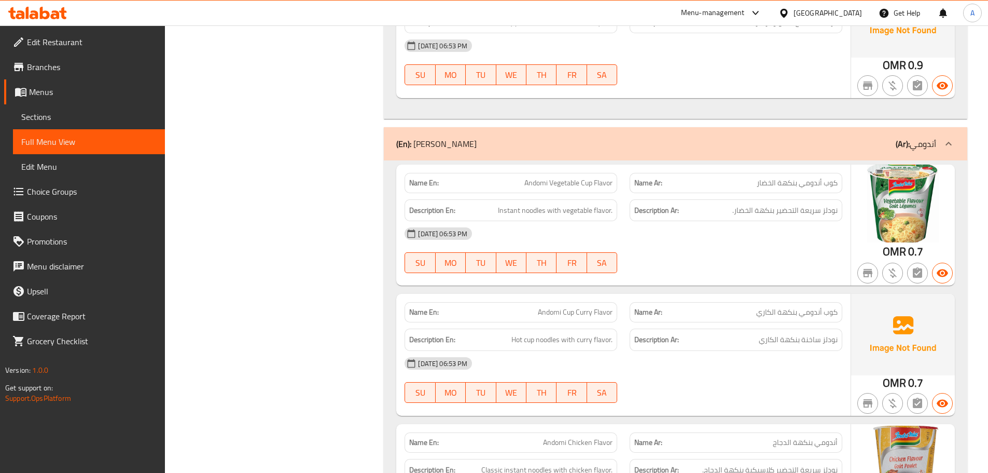
scroll to position [5748, 0]
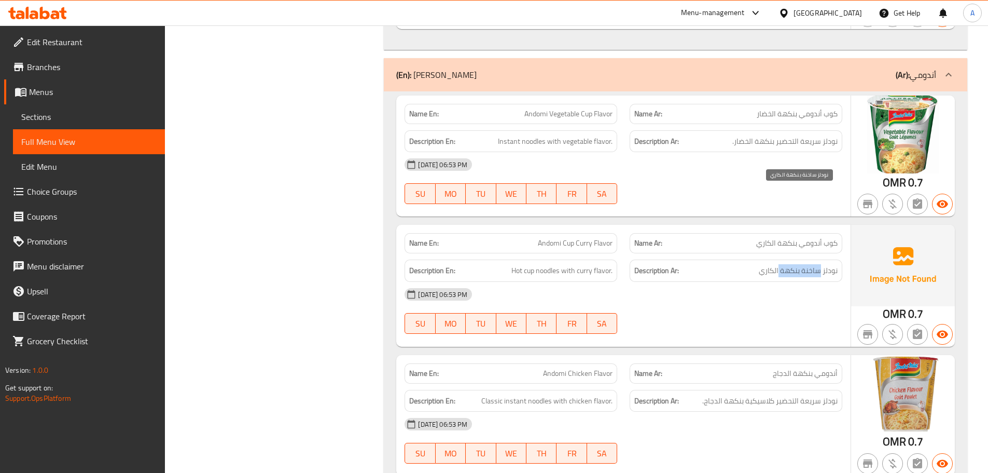
drag, startPoint x: 820, startPoint y: 196, endPoint x: 780, endPoint y: 197, distance: 40.0
click at [780, 264] on span "نودلز ساخنة بنكهة الكاري" at bounding box center [798, 270] width 79 height 13
drag, startPoint x: 495, startPoint y: 195, endPoint x: 630, endPoint y: 209, distance: 135.1
click at [623, 253] on div "Description En: Hot cup noodles with curry flavor." at bounding box center [510, 270] width 225 height 35
click at [702, 282] on div "12-09-2025 06:53 PM SU MO TU WE TH FR SA" at bounding box center [623, 311] width 450 height 58
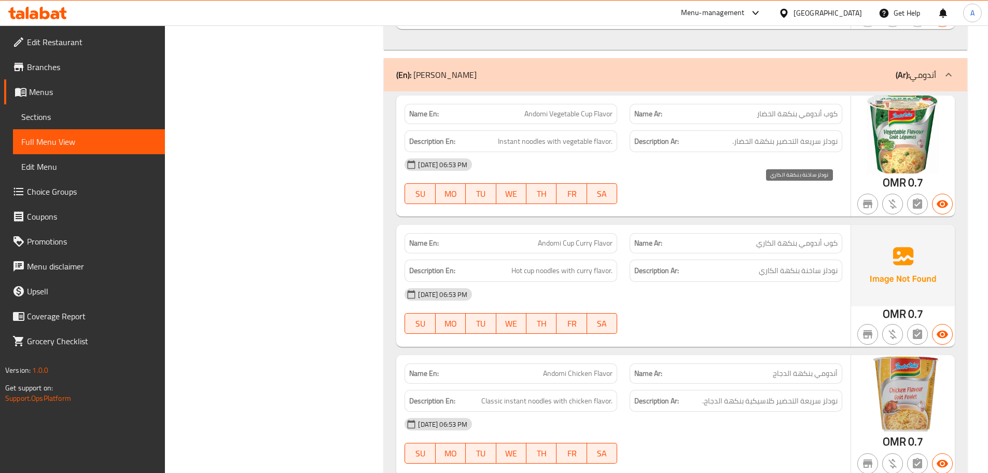
click at [807, 264] on span "نودلز ساخنة بنكهة الكاري" at bounding box center [798, 270] width 79 height 13
click at [789, 282] on div "12-09-2025 06:53 PM" at bounding box center [623, 294] width 450 height 25
click at [551, 238] on span "Andomi Cup Curry Flavor" at bounding box center [575, 243] width 75 height 11
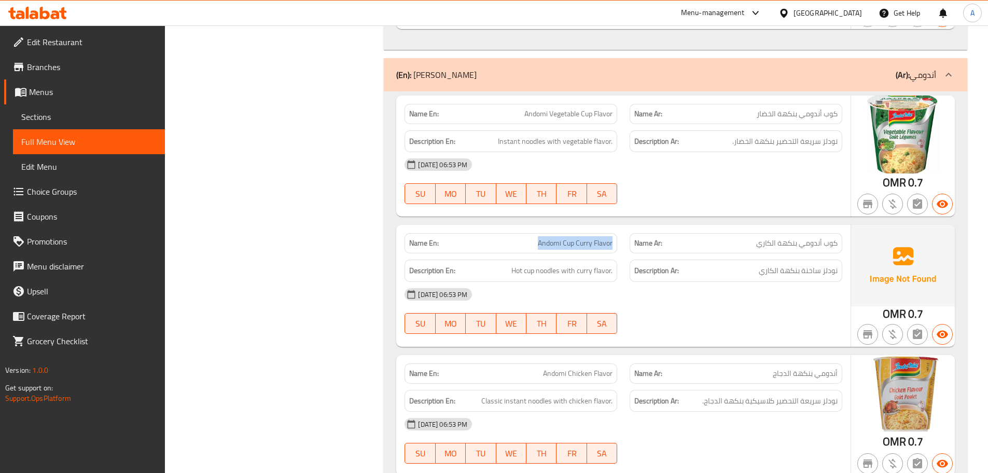
drag, startPoint x: 551, startPoint y: 164, endPoint x: 604, endPoint y: 168, distance: 53.0
click at [603, 238] on span "Andomi Cup Curry Flavor" at bounding box center [575, 243] width 75 height 11
copy span "Andomi Cup Curry Flavor"
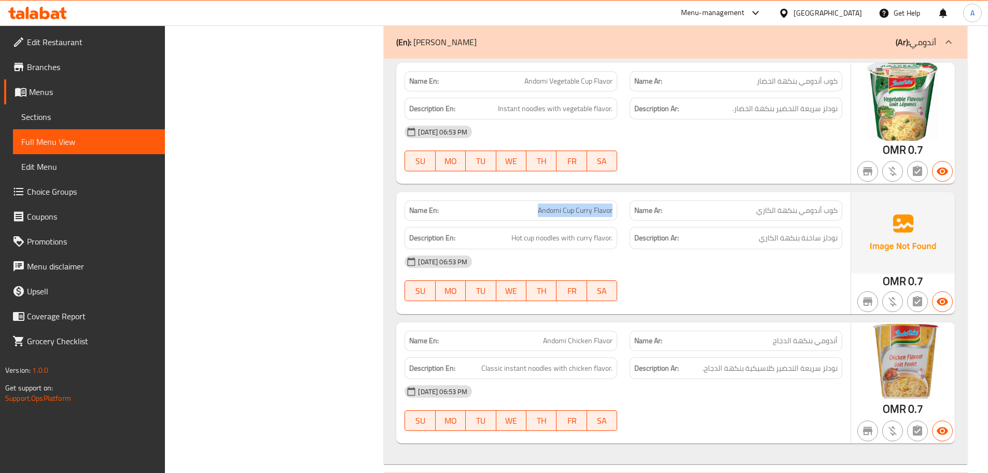
scroll to position [5852, 0]
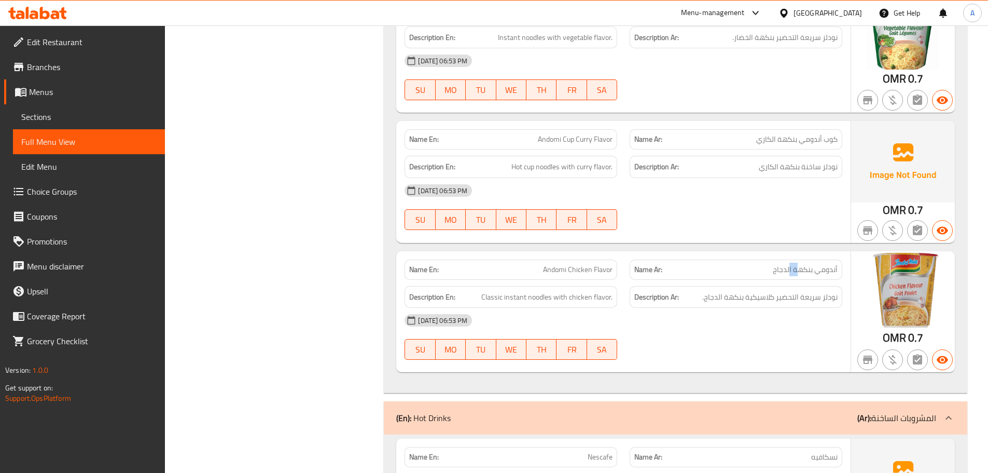
drag, startPoint x: 791, startPoint y: 192, endPoint x: 777, endPoint y: 194, distance: 13.5
click at [790, 264] on span "أندومي بنكهة الدجاج" at bounding box center [805, 269] width 65 height 11
drag, startPoint x: 825, startPoint y: 222, endPoint x: 700, endPoint y: 226, distance: 125.6
click at [700, 291] on h6 "Description Ar: نودلز سريعة التحضير كلاسيكية بنكهة الدجاج." at bounding box center [735, 297] width 203 height 13
click at [698, 308] on div "12-09-2025 06:53 PM" at bounding box center [623, 320] width 450 height 25
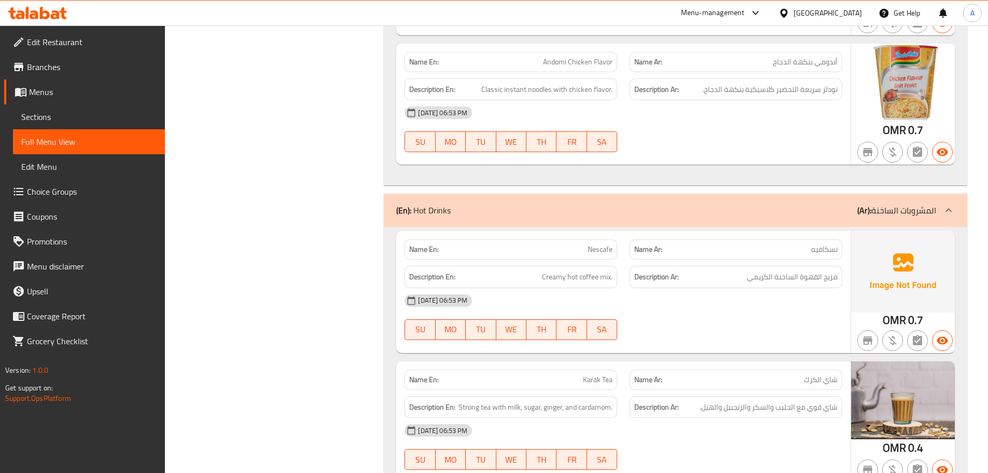
scroll to position [6111, 0]
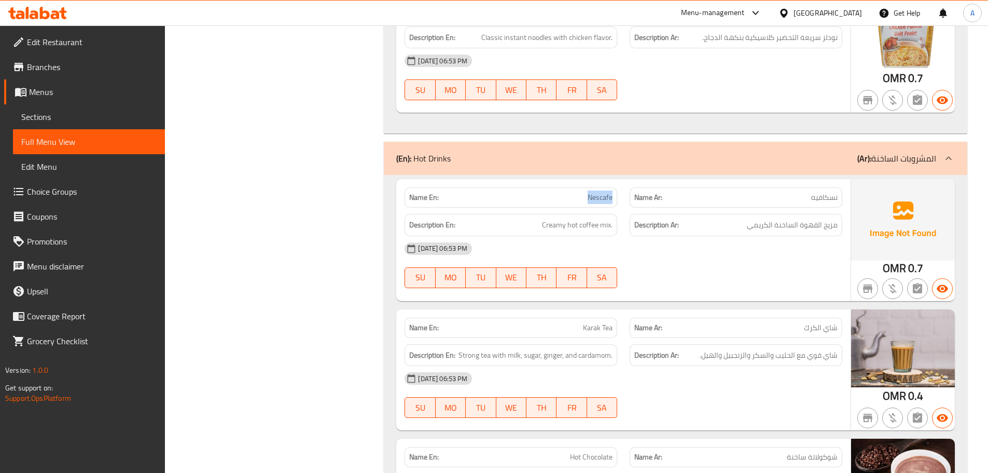
drag, startPoint x: 589, startPoint y: 116, endPoint x: 657, endPoint y: 139, distance: 71.7
click at [622, 181] on div "Name En: Nescafe" at bounding box center [510, 197] width 225 height 33
click at [720, 236] on div "12-09-2025 06:53 PM" at bounding box center [623, 248] width 450 height 25
drag, startPoint x: 817, startPoint y: 150, endPoint x: 789, endPoint y: 180, distance: 41.1
click at [805, 218] on span "مزيج القهوة الساخنة الكريمي" at bounding box center [792, 224] width 91 height 13
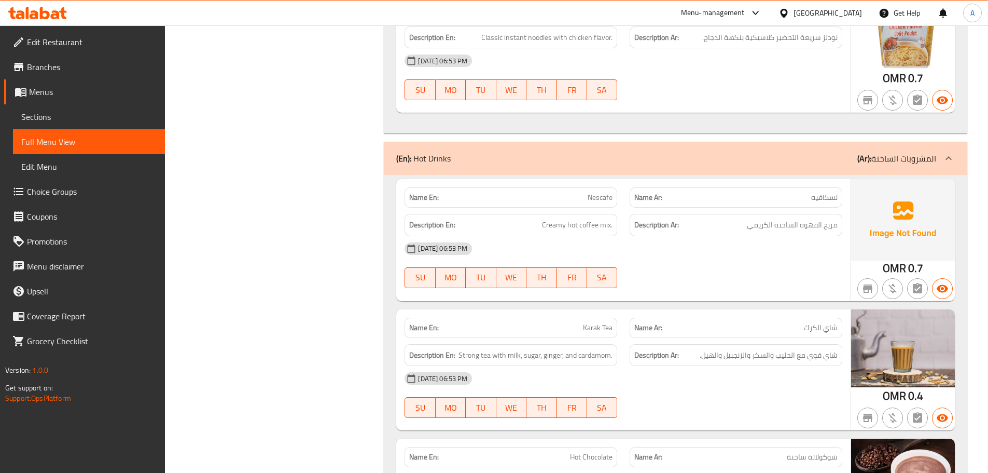
click at [784, 236] on div "12-09-2025 06:53 PM SU MO TU WE TH FR SA" at bounding box center [623, 265] width 450 height 58
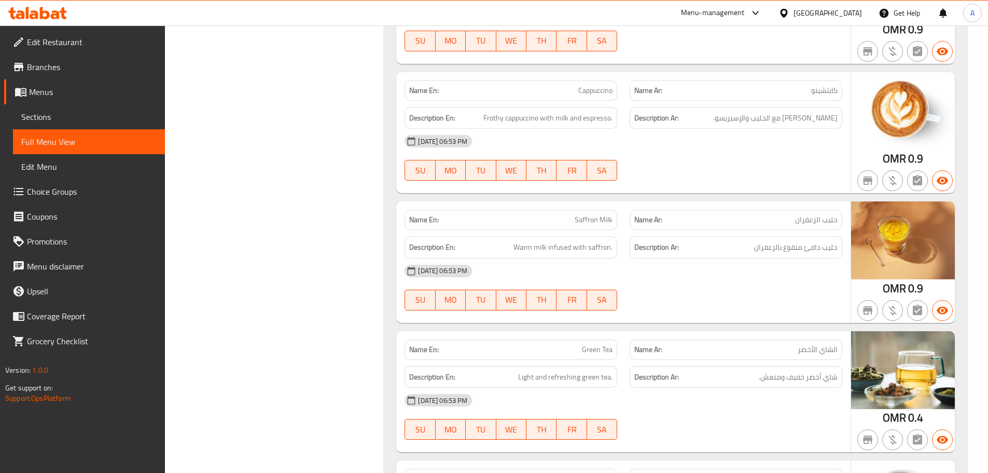
scroll to position [6630, 0]
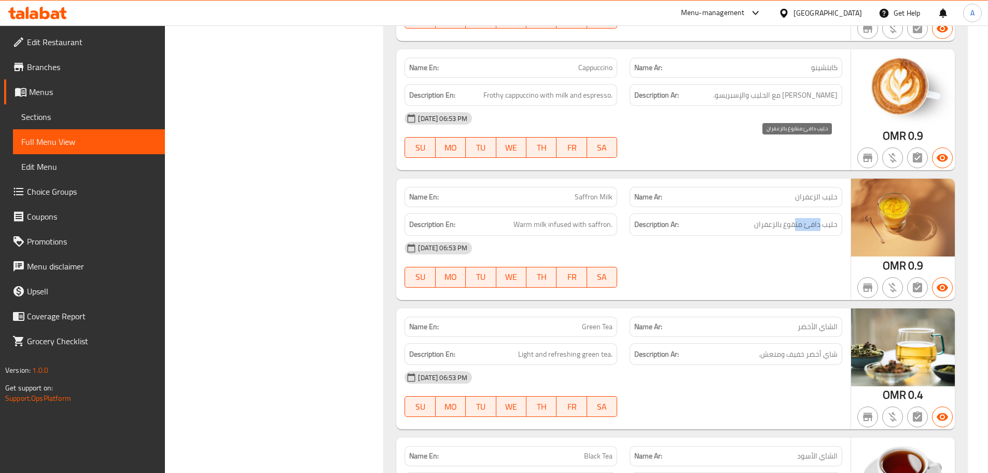
drag, startPoint x: 820, startPoint y: 147, endPoint x: 796, endPoint y: 147, distance: 23.9
click at [796, 218] on span "حليب دافئ منقوع بالزعفران" at bounding box center [796, 224] width 84 height 13
drag, startPoint x: 536, startPoint y: 153, endPoint x: 662, endPoint y: 190, distance: 131.1
click at [607, 178] on div "Name En: Saffron Milk Name Ar: حليب الزعفران Description En: Warm milk infused …" at bounding box center [623, 238] width 454 height 121
click at [662, 236] on div "12-09-2025 06:53 PM SU MO TU WE TH FR SA" at bounding box center [623, 265] width 450 height 58
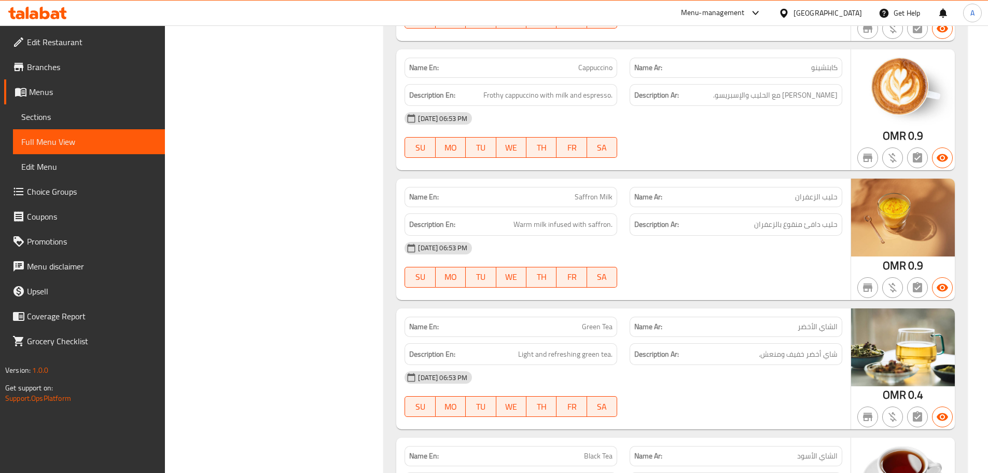
click at [636, 310] on div "Name En: Green Tea Name Ar: الشاي الأخضر" at bounding box center [623, 326] width 450 height 33
click at [683, 218] on div "Name En: Saffron Milk Name Ar: حليب الزعفران Description En: Warm milk infused …" at bounding box center [623, 238] width 454 height 121
drag, startPoint x: 824, startPoint y: 281, endPoint x: 771, endPoint y: 281, distance: 52.4
click at [804, 348] on span "شاي أخضر خفيف ومنعش." at bounding box center [798, 354] width 79 height 13
drag, startPoint x: 551, startPoint y: 280, endPoint x: 670, endPoint y: 308, distance: 121.9
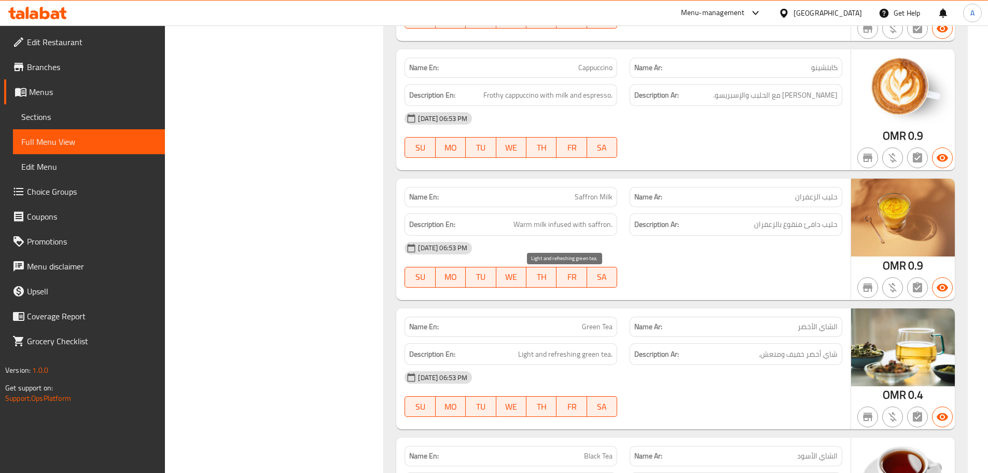
click at [602, 348] on span "Light and refreshing green tea." at bounding box center [565, 354] width 94 height 13
click at [673, 365] on div "12-09-2025 06:53 PM" at bounding box center [623, 377] width 450 height 25
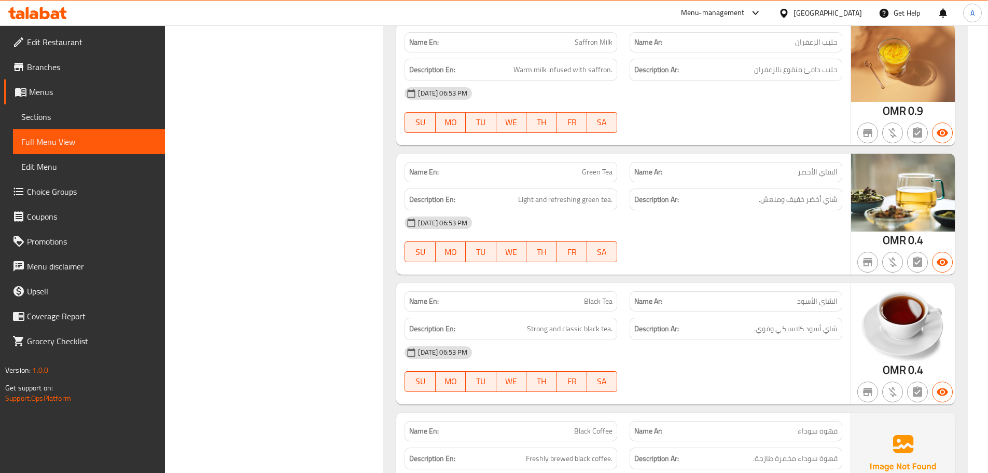
scroll to position [6786, 0]
drag, startPoint x: 537, startPoint y: 229, endPoint x: 676, endPoint y: 256, distance: 142.2
click at [659, 282] on div "Name En: Black Tea Name Ar: الشاي الأسود Description En: Strong and classic bla…" at bounding box center [623, 342] width 454 height 121
drag, startPoint x: 701, startPoint y: 282, endPoint x: 778, endPoint y: 283, distance: 77.3
click at [702, 339] on div "12-09-2025 06:53 PM" at bounding box center [623, 351] width 450 height 25
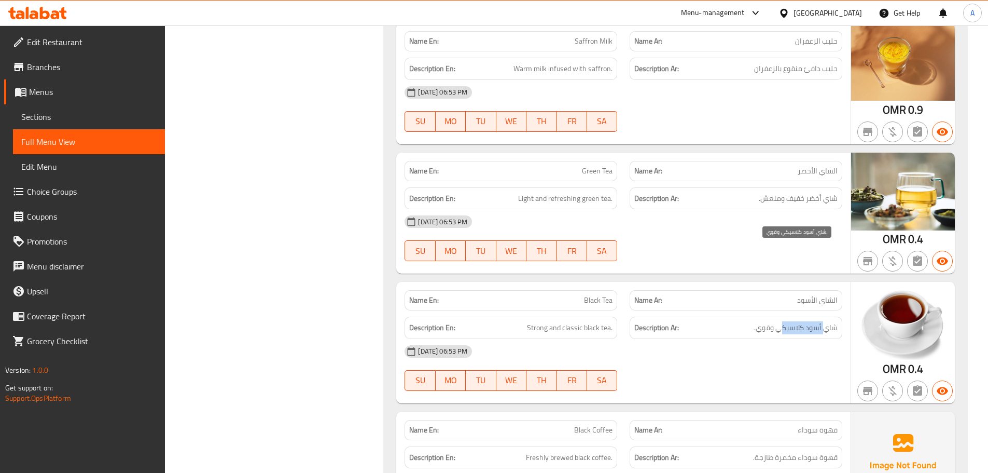
drag, startPoint x: 821, startPoint y: 251, endPoint x: 749, endPoint y: 260, distance: 72.7
click at [780, 321] on span "شاي أسود كلاسيكي وقوي." at bounding box center [796, 327] width 84 height 13
drag, startPoint x: 527, startPoint y: 254, endPoint x: 689, endPoint y: 292, distance: 167.4
click at [572, 321] on h6 "Description En: Strong and classic black tea." at bounding box center [510, 327] width 203 height 13
click at [690, 339] on div "12-09-2025 06:53 PM SU MO TU WE TH FR SA" at bounding box center [623, 368] width 450 height 58
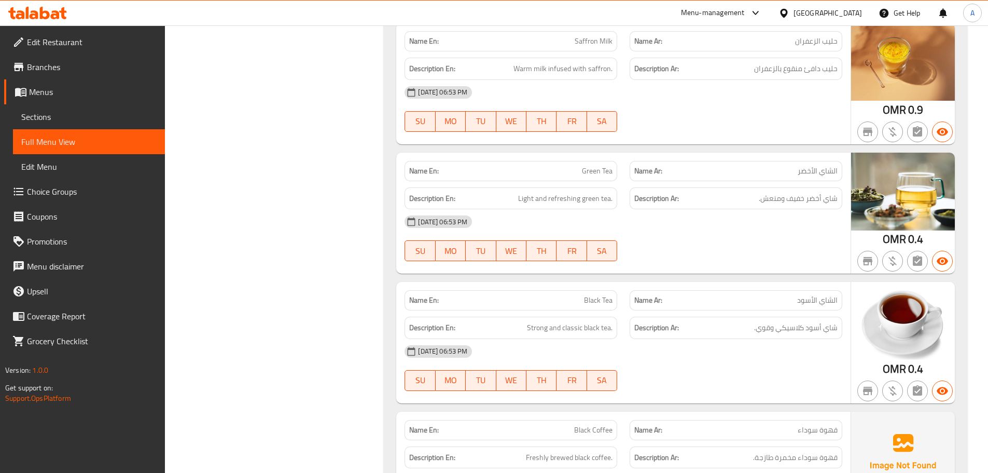
drag, startPoint x: 542, startPoint y: 359, endPoint x: 646, endPoint y: 348, distance: 104.9
click at [637, 413] on div "Name En: Black Coffee Name Ar: قهوة سوداء" at bounding box center [623, 429] width 450 height 33
click at [704, 384] on div at bounding box center [736, 390] width 225 height 12
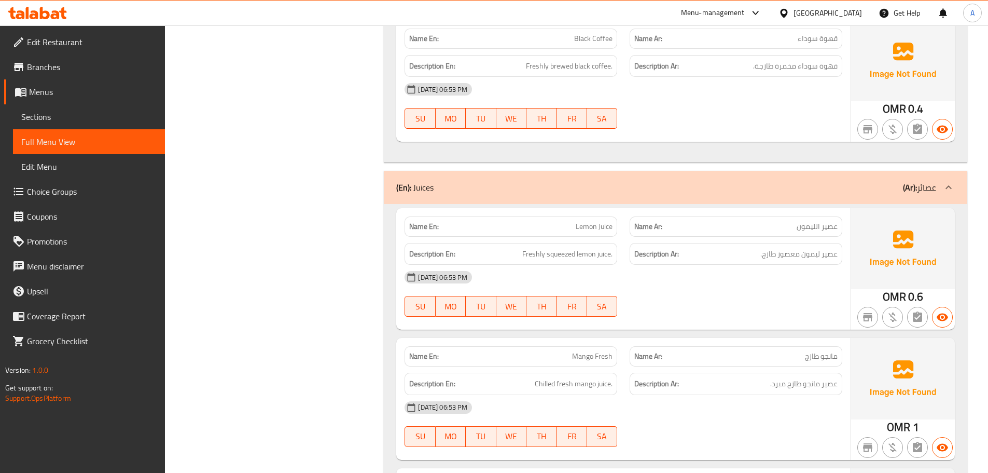
scroll to position [7201, 0]
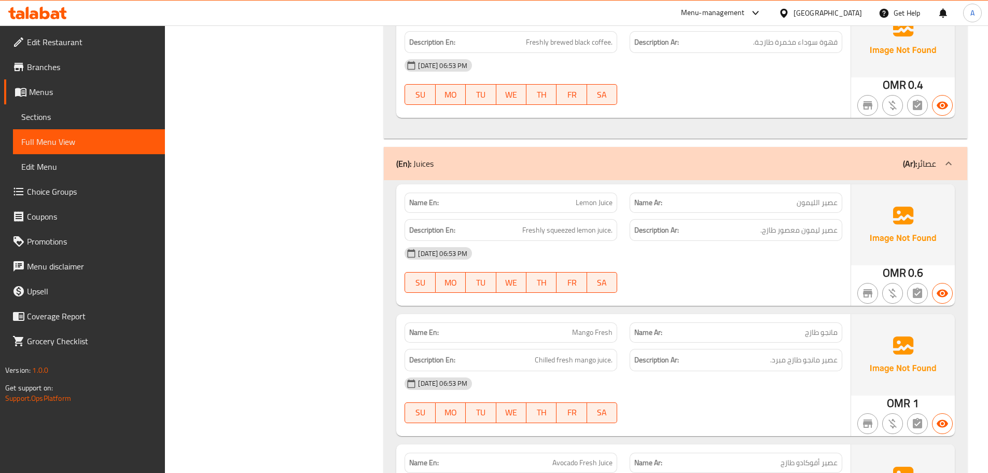
drag, startPoint x: 564, startPoint y: 123, endPoint x: 708, endPoint y: 174, distance: 151.8
click at [671, 184] on div "Name En: Lemon Juice Name Ar: عصير الليمون Description En: Freshly squeezed lem…" at bounding box center [623, 244] width 454 height 121
click at [727, 241] on div "12-09-2025 06:53 PM SU MO TU WE TH FR SA" at bounding box center [623, 270] width 450 height 58
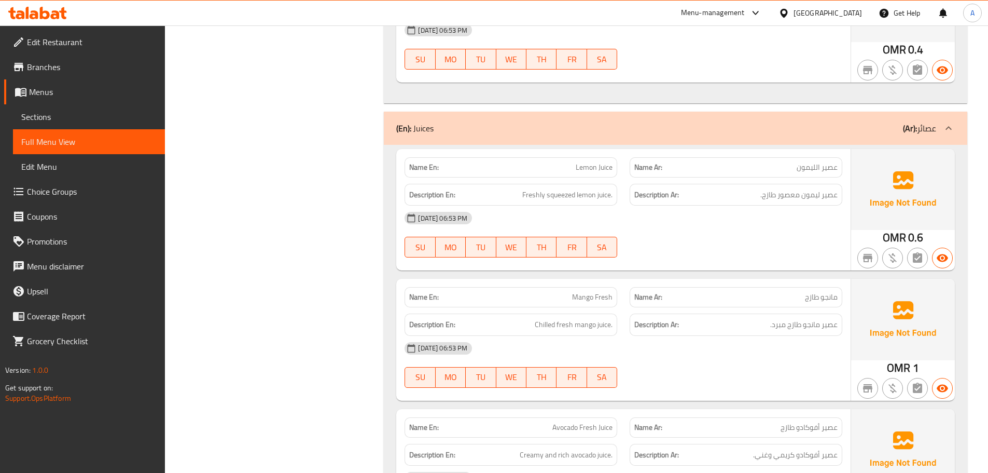
scroll to position [7252, 0]
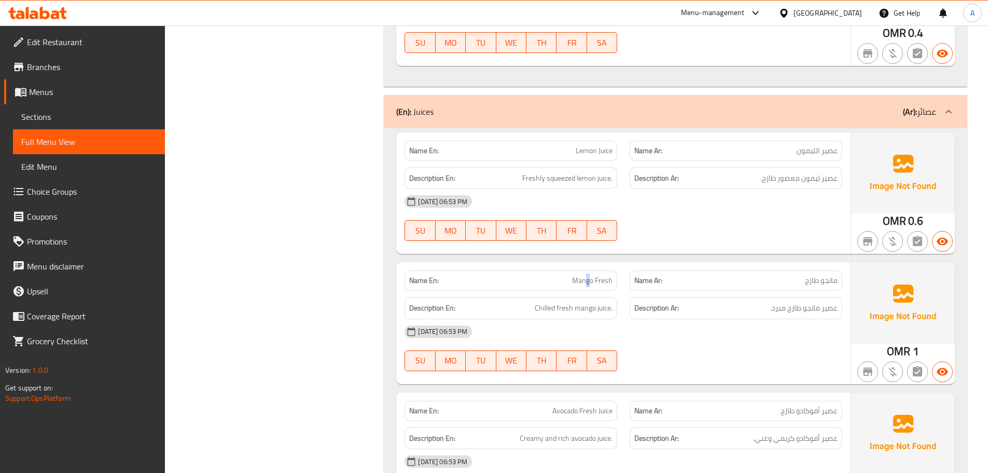
drag, startPoint x: 585, startPoint y: 195, endPoint x: 655, endPoint y: 189, distance: 70.2
click at [634, 264] on div "Name En: Mango Fresh Name Ar: مانجو طازج" at bounding box center [623, 280] width 450 height 33
click at [698, 234] on div at bounding box center [736, 240] width 225 height 12
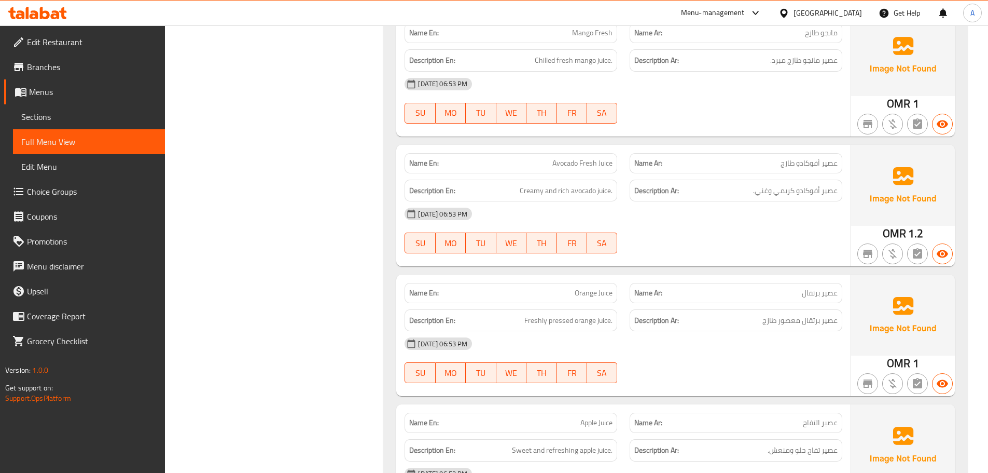
scroll to position [7512, 0]
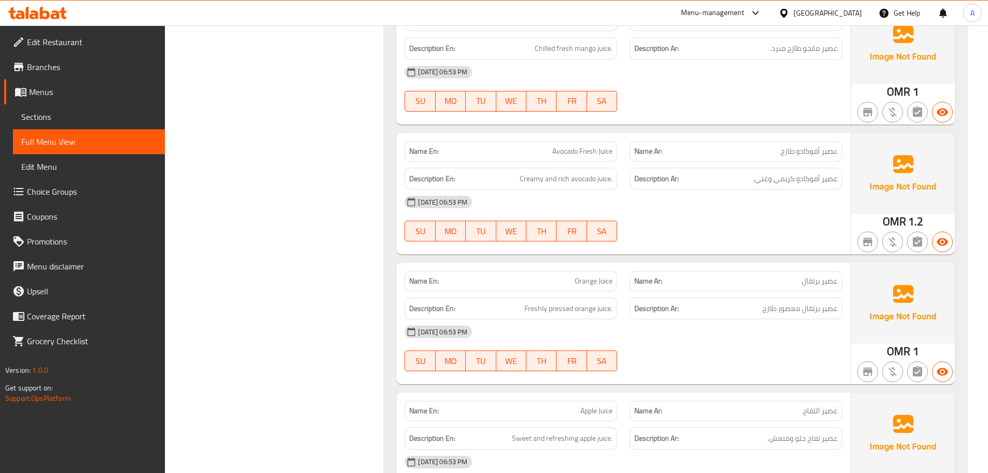
click at [659, 262] on div "Name En: Orange Juice Name Ar: عصير برتقال Description En: Freshly pressed oran…" at bounding box center [623, 322] width 454 height 121
click at [787, 302] on span "عصير برتقال معصور طازج" at bounding box center [800, 308] width 75 height 13
drag, startPoint x: 787, startPoint y: 238, endPoint x: 486, endPoint y: 223, distance: 301.8
click at [486, 291] on div "Description En: Freshly pressed orange juice. Description Ar: عصير برتقال معصور…" at bounding box center [623, 308] width 450 height 35
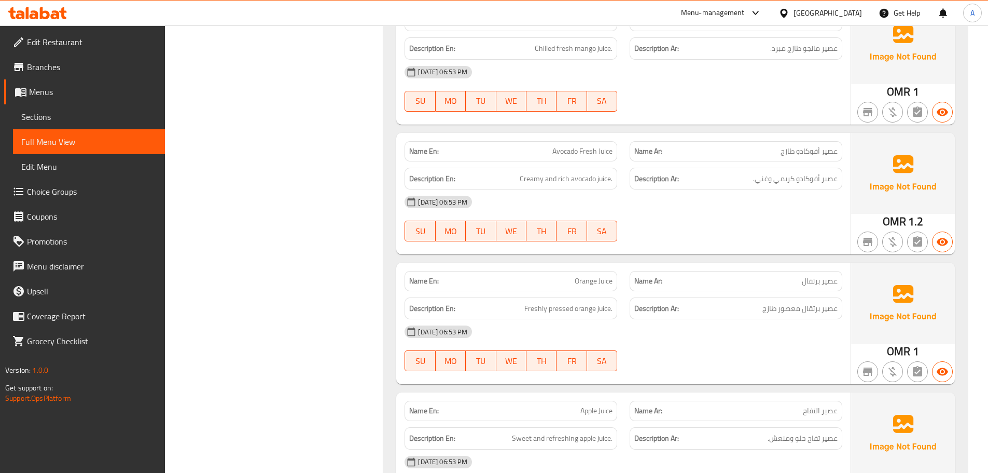
click at [640, 319] on div "12-09-2025 06:53 PM" at bounding box center [623, 331] width 450 height 25
drag, startPoint x: 608, startPoint y: 332, endPoint x: 754, endPoint y: 301, distance: 149.0
click at [681, 394] on div "Name En: Apple Juice Name Ar: عصير التفاح" at bounding box center [623, 410] width 450 height 33
click at [755, 365] on div at bounding box center [736, 371] width 225 height 12
drag, startPoint x: 824, startPoint y: 369, endPoint x: 744, endPoint y: 361, distance: 80.3
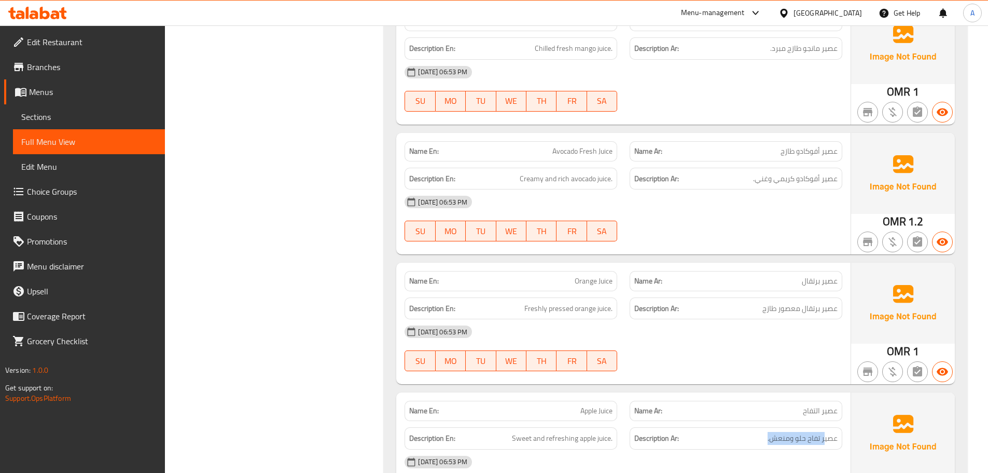
click at [746, 427] on div "Description Ar: عصير تفاح حلو ومنعش." at bounding box center [736, 438] width 213 height 22
click at [798, 319] on div "12-09-2025 06:53 PM" at bounding box center [623, 331] width 450 height 25
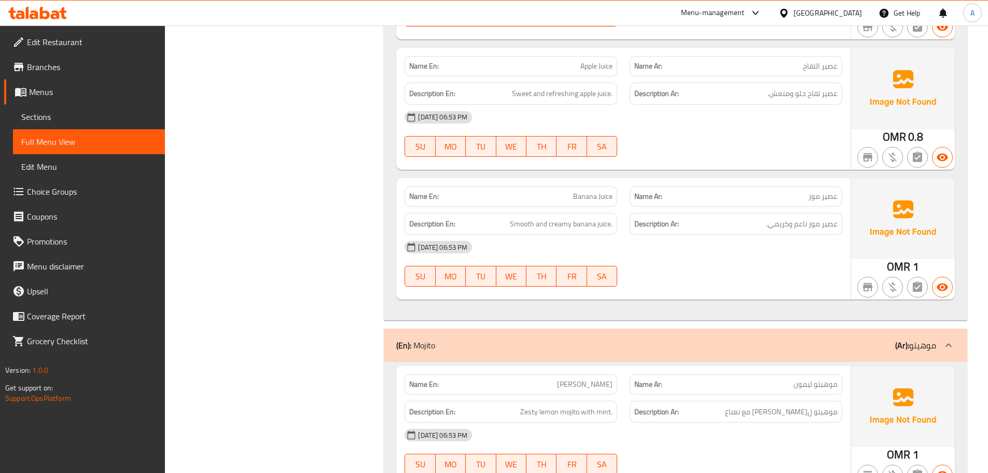
scroll to position [7927, 0]
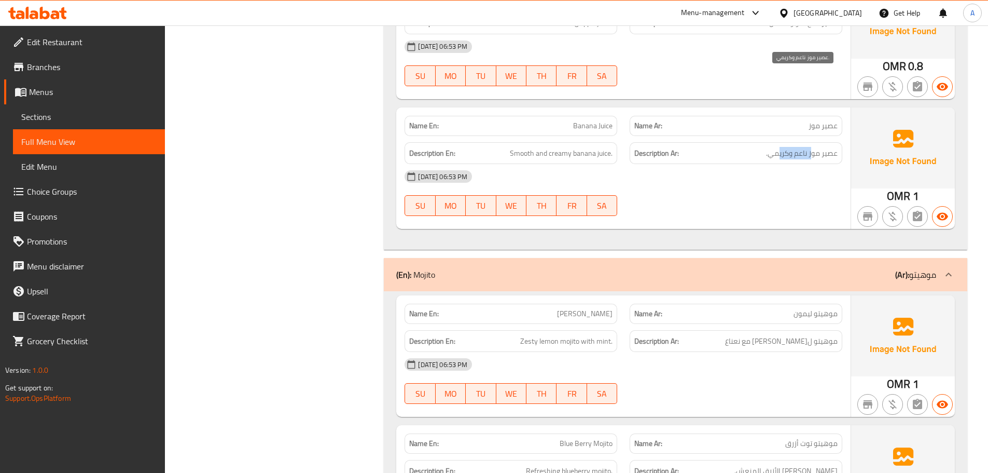
drag, startPoint x: 811, startPoint y: 75, endPoint x: 634, endPoint y: 84, distance: 177.1
click at [771, 147] on span "عصير موز ناعم وكريمي." at bounding box center [802, 153] width 72 height 13
drag, startPoint x: 527, startPoint y: 81, endPoint x: 631, endPoint y: 105, distance: 106.3
click at [616, 107] on div "Name En: Banana Juice Name Ar: عصير موز Description En: Smooth and creamy banan…" at bounding box center [623, 167] width 454 height 121
click at [716, 151] on div "Name En: Banana Juice Name Ar: عصير موز Description En: Smooth and creamy banan…" at bounding box center [623, 167] width 454 height 121
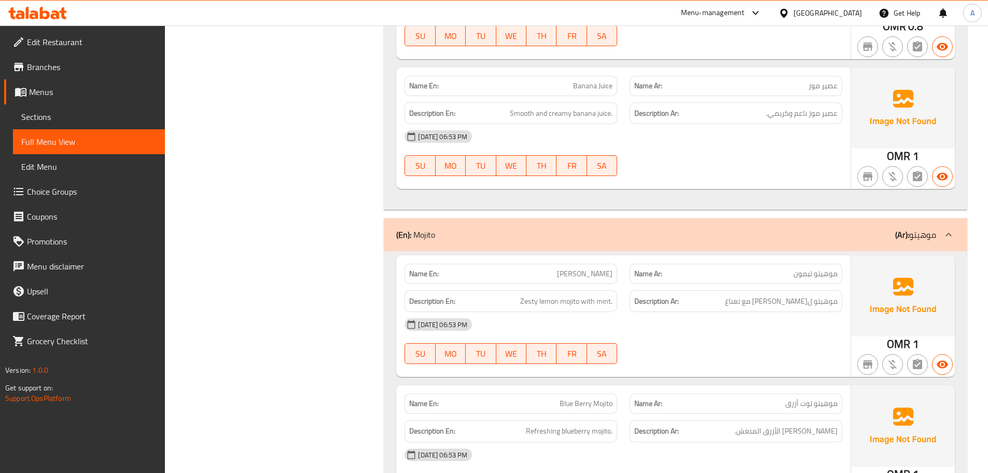
scroll to position [8031, 0]
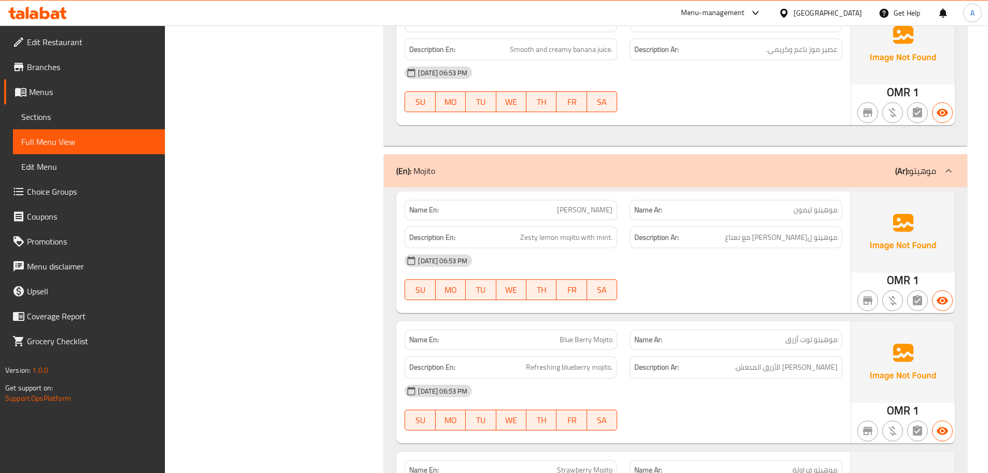
drag, startPoint x: 538, startPoint y: 128, endPoint x: 645, endPoint y: 153, distance: 109.7
click at [607, 204] on p "Name En: Lemon Mojito" at bounding box center [510, 209] width 203 height 11
click at [766, 294] on div at bounding box center [736, 300] width 225 height 12
drag, startPoint x: 811, startPoint y: 158, endPoint x: 767, endPoint y: 158, distance: 44.1
click at [767, 231] on span "موهيتو ليمون زيستي مع نعناع" at bounding box center [781, 237] width 113 height 13
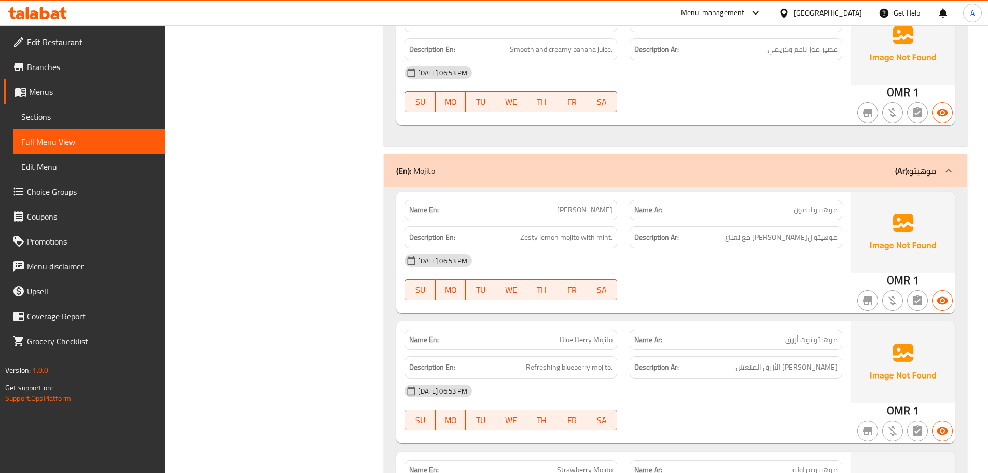
click at [757, 248] on div "12-09-2025 06:53 PM SU MO TU WE TH FR SA" at bounding box center [623, 277] width 450 height 58
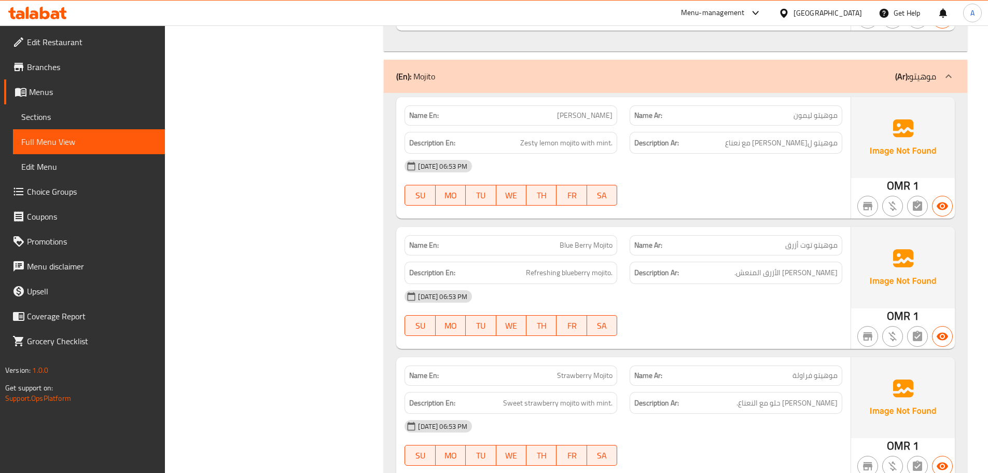
scroll to position [8134, 0]
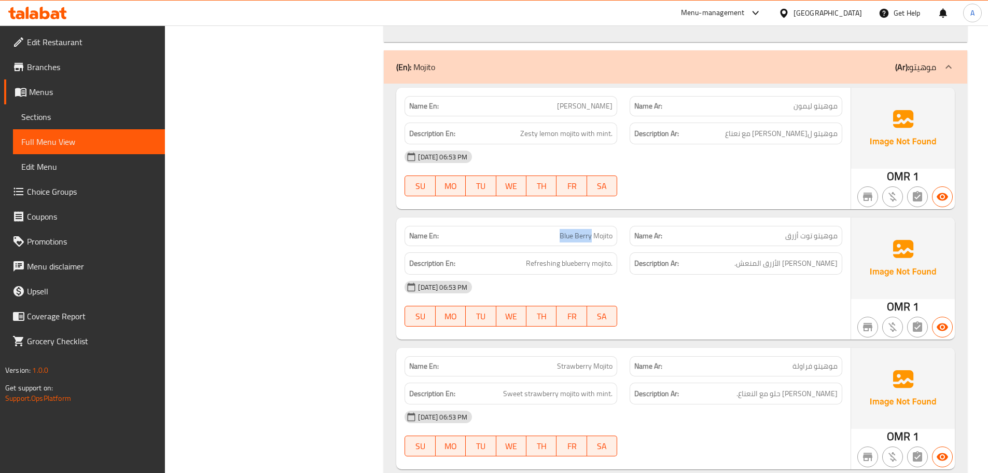
drag, startPoint x: 546, startPoint y: 155, endPoint x: 598, endPoint y: 154, distance: 52.4
click at [593, 230] on p "Name En: Blue Berry Mojito" at bounding box center [510, 235] width 203 height 11
click at [727, 274] on div "12-09-2025 06:53 PM SU MO TU WE TH FR SA" at bounding box center [623, 303] width 450 height 58
drag, startPoint x: 822, startPoint y: 188, endPoint x: 791, endPoint y: 189, distance: 31.1
click at [794, 257] on span "موهيتو التوت الأزرق المنعش." at bounding box center [786, 263] width 103 height 13
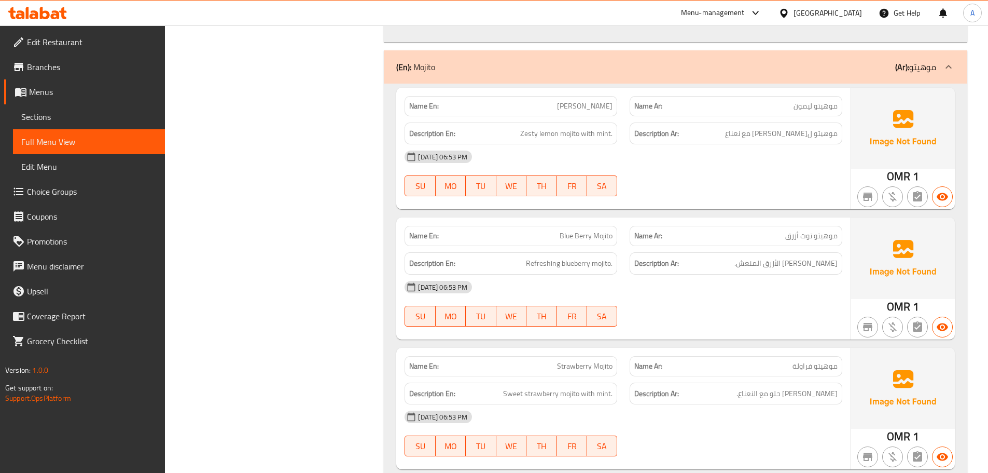
drag, startPoint x: 760, startPoint y: 233, endPoint x: 752, endPoint y: 234, distance: 8.3
click at [758, 274] on div "12-09-2025 06:53 PM SU MO TU WE TH FR SA" at bounding box center [623, 303] width 450 height 58
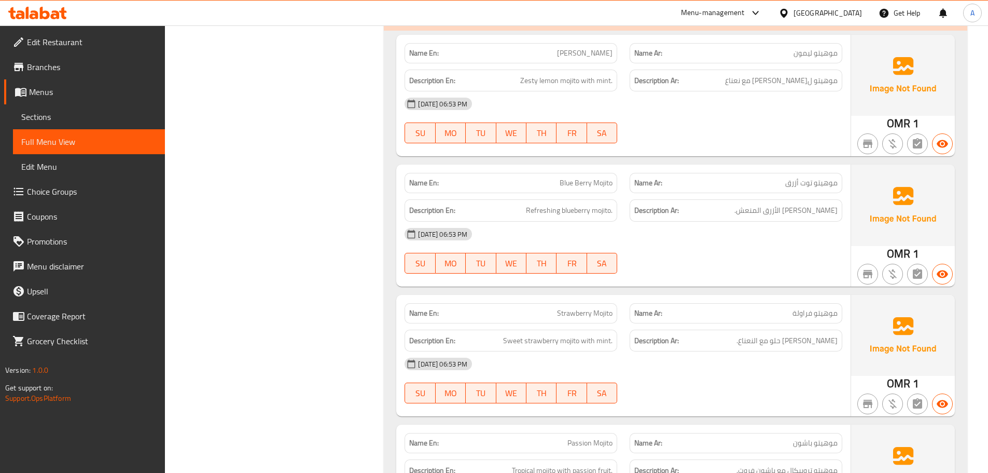
scroll to position [8226, 0]
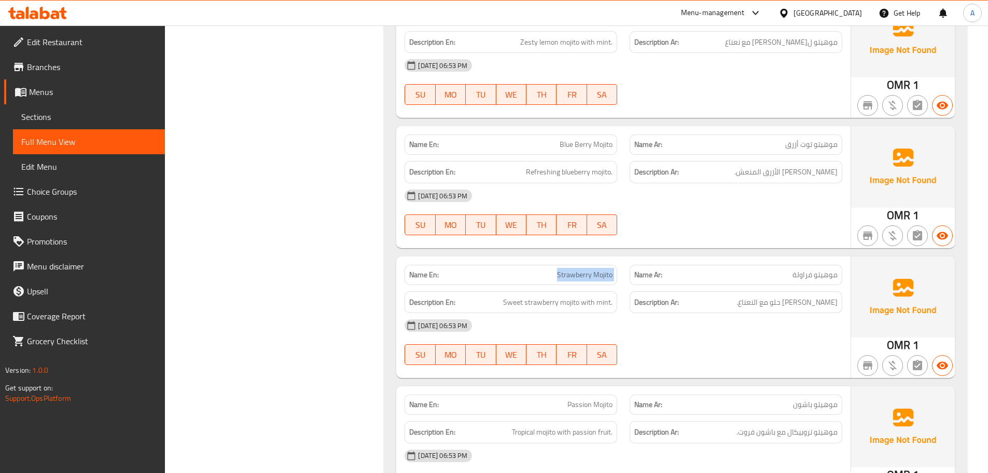
drag, startPoint x: 529, startPoint y: 186, endPoint x: 649, endPoint y: 205, distance: 122.3
click at [640, 258] on div "Name En: Strawberry Mojito Name Ar: موهيتو فراولة" at bounding box center [623, 274] width 450 height 33
click at [715, 313] on div "12-09-2025 06:53 PM" at bounding box center [623, 325] width 450 height 25
drag, startPoint x: 815, startPoint y: 223, endPoint x: 695, endPoint y: 236, distance: 120.5
click at [761, 296] on span "موهيتو فراولة حلو مع النعناع." at bounding box center [787, 302] width 101 height 13
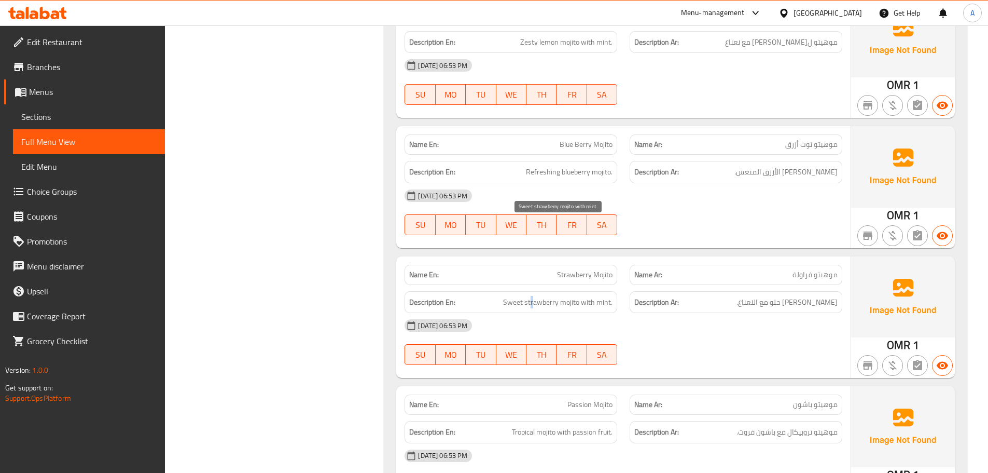
drag, startPoint x: 533, startPoint y: 225, endPoint x: 619, endPoint y: 227, distance: 86.2
click at [596, 296] on span "Sweet strawberry mojito with mint." at bounding box center [557, 302] width 109 height 13
click at [675, 313] on div "12-09-2025 06:53 PM" at bounding box center [623, 325] width 450 height 25
drag, startPoint x: 565, startPoint y: 324, endPoint x: 663, endPoint y: 299, distance: 100.5
click at [628, 388] on div "Name En: Passion Mojito Name Ar: موهيتو باشون" at bounding box center [623, 404] width 450 height 33
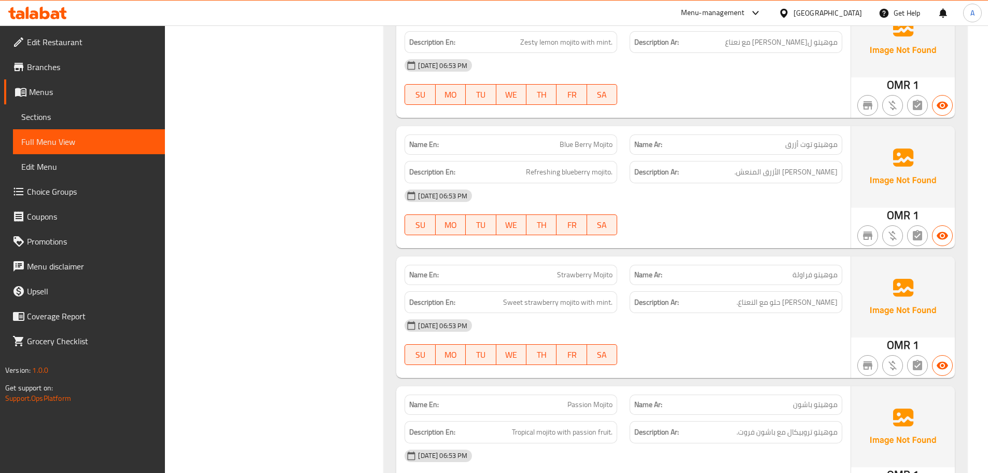
click at [664, 298] on div "Name En: Strawberry Mojito Name Ar: موهيتو فراولة Description En: Sweet strawbe…" at bounding box center [623, 316] width 454 height 121
drag, startPoint x: 828, startPoint y: 359, endPoint x: 747, endPoint y: 361, distance: 81.5
click at [748, 425] on span "موهيتو تروبيكال مع باشون فروت." at bounding box center [787, 431] width 101 height 13
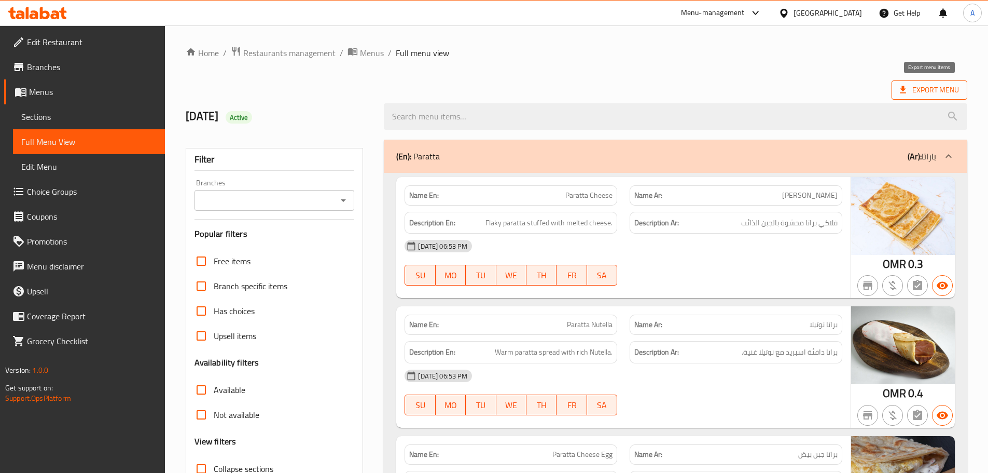
click at [930, 97] on span "Export Menu" at bounding box center [930, 89] width 76 height 19
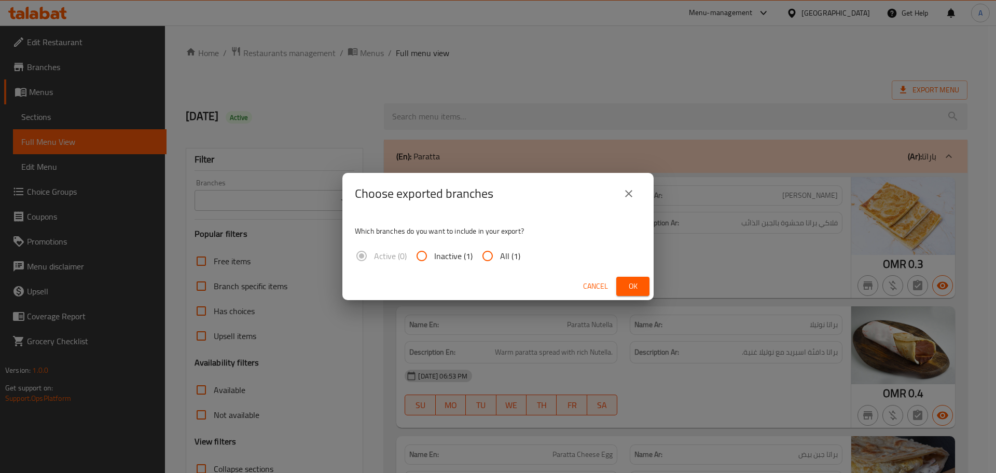
click at [500, 260] on span "All (1)" at bounding box center [510, 256] width 20 height 12
click at [500, 260] on input "All (1)" at bounding box center [487, 255] width 25 height 25
radio input "true"
click at [630, 289] on span "Ok" at bounding box center [633, 286] width 17 height 13
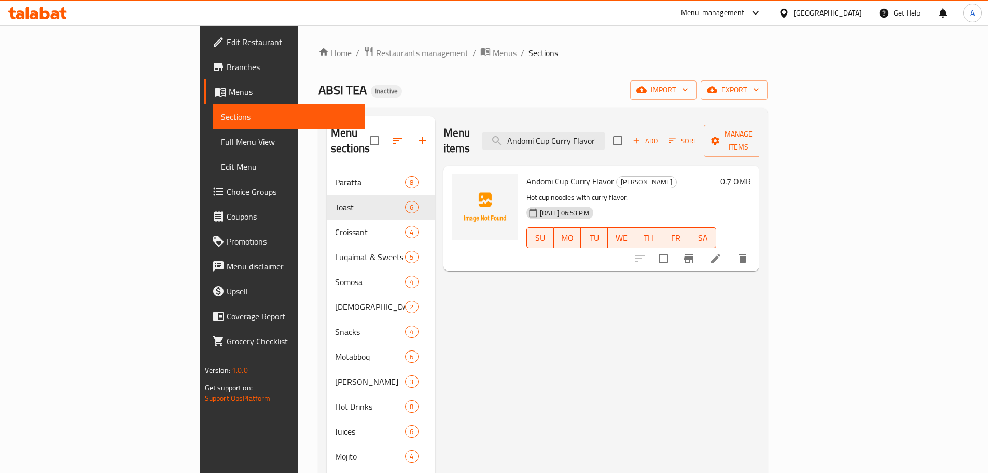
type input "Andomi Cup Curry Flavor"
click at [722, 252] on icon at bounding box center [716, 258] width 12 height 12
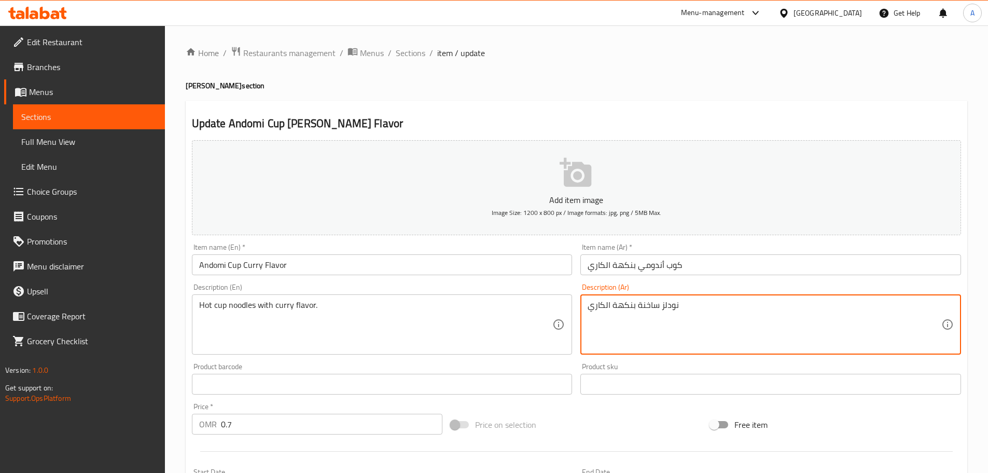
click at [659, 302] on textarea "نودلز ساخنة بنكهة الكاري" at bounding box center [765, 324] width 354 height 49
paste textarea "نودلز ساخنة بنكهة الكاري"
type textarea "كوب نودلز ساخنة بنكهة الكاري"
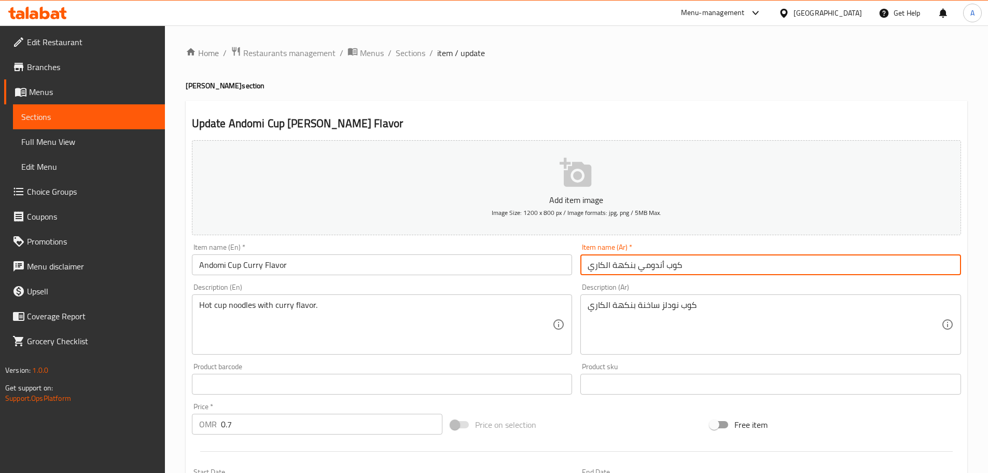
click at [719, 274] on input "كوب أندومي بنكهة الكاري" at bounding box center [771, 264] width 381 height 21
click at [402, 50] on span "Sections" at bounding box center [411, 53] width 30 height 12
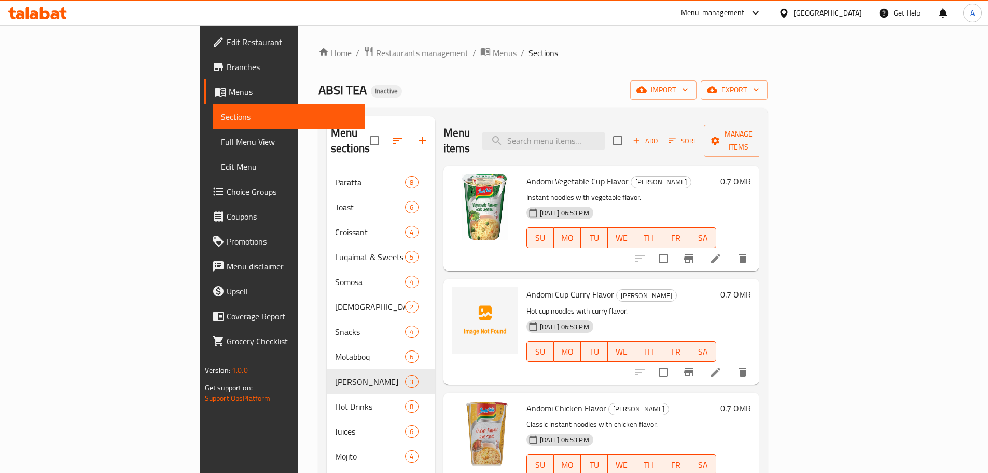
scroll to position [145, 0]
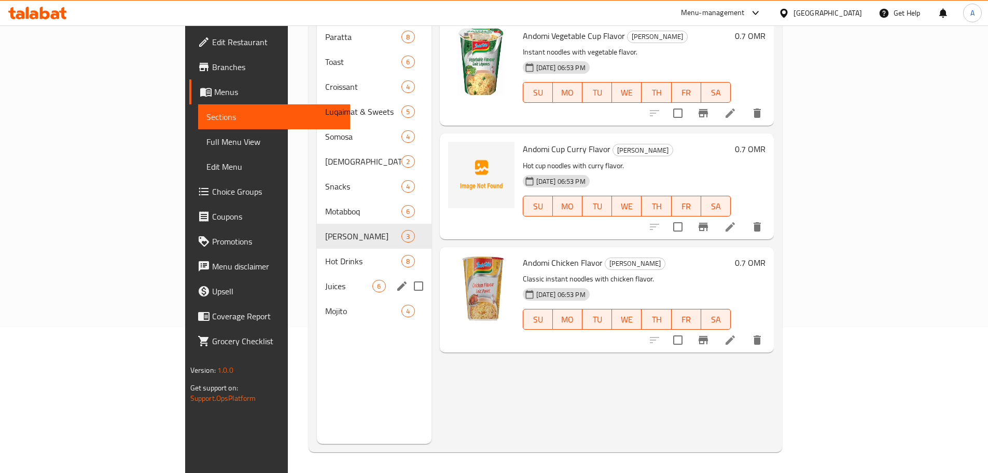
click at [317, 279] on div "Juices 6" at bounding box center [374, 285] width 114 height 25
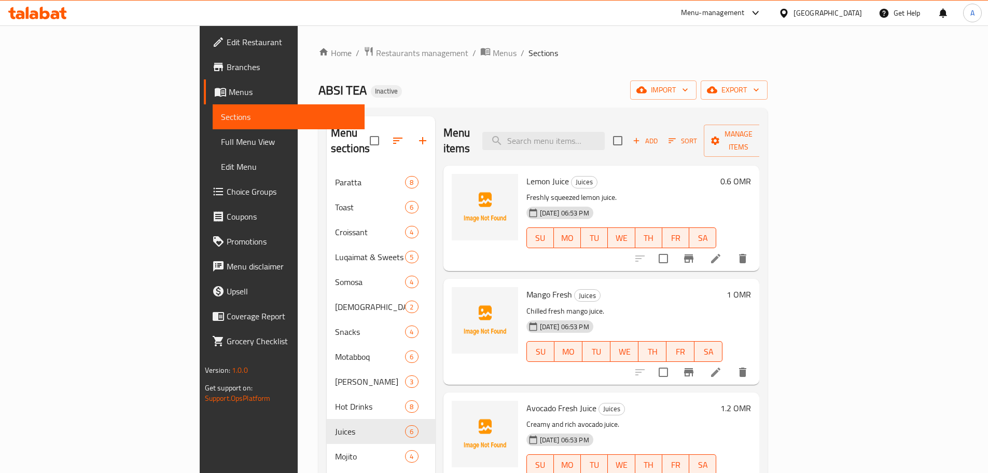
click at [527, 173] on span "Lemon Juice" at bounding box center [548, 181] width 43 height 16
drag, startPoint x: 490, startPoint y: 167, endPoint x: 517, endPoint y: 170, distance: 27.7
click at [527, 173] on span "Lemon Juice" at bounding box center [548, 181] width 43 height 16
copy span "Lemon Juice"
click at [527, 286] on span "Mango Fresh" at bounding box center [550, 294] width 46 height 16
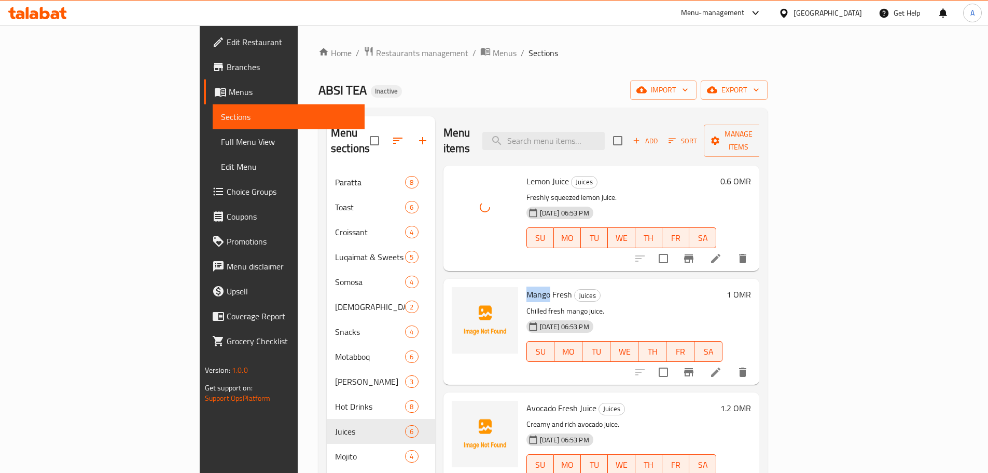
drag, startPoint x: 486, startPoint y: 282, endPoint x: 483, endPoint y: 379, distance: 97.6
click at [527, 286] on span "Mango Fresh" at bounding box center [550, 294] width 46 height 16
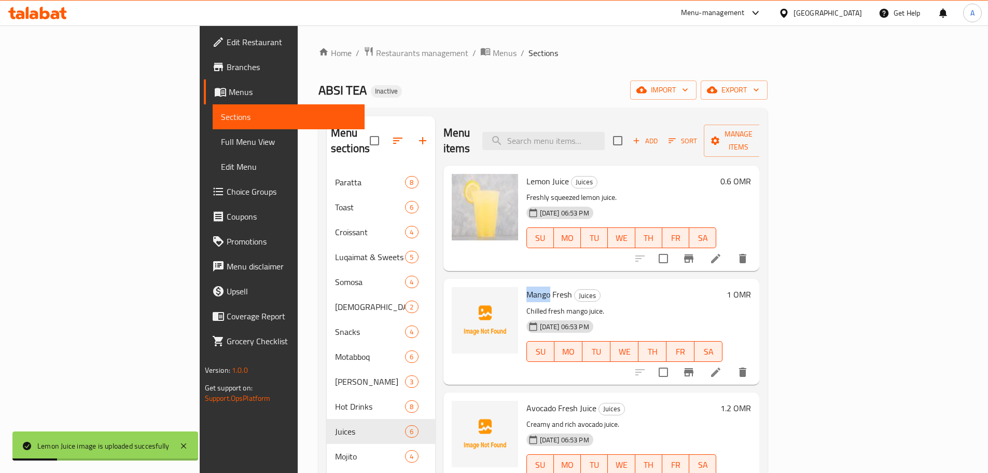
copy span "Mango"
click at [557, 82] on div "ABSI TEA Inactive import export" at bounding box center [543, 89] width 449 height 19
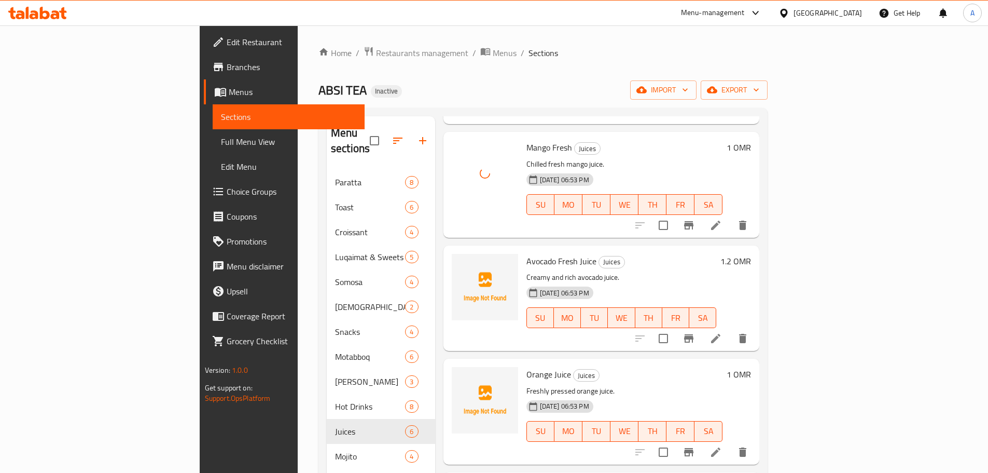
scroll to position [156, 0]
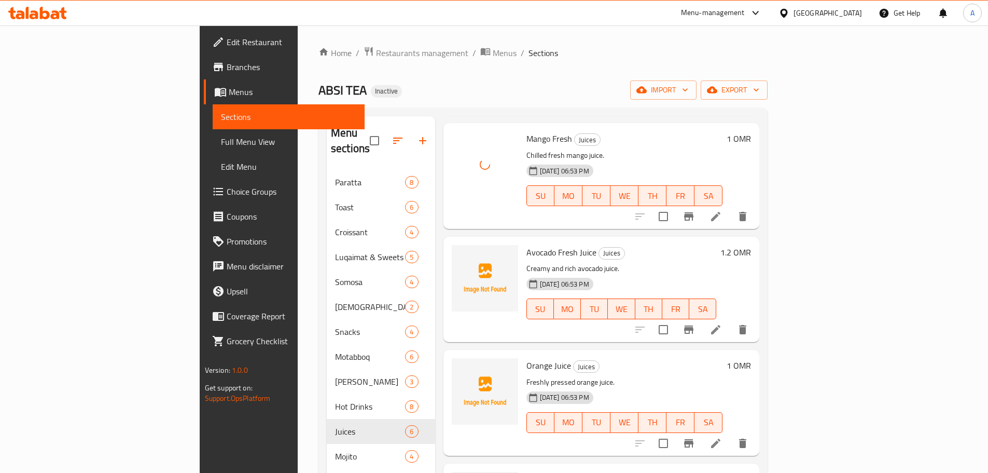
click at [527, 357] on span "Orange Juice" at bounding box center [549, 365] width 45 height 16
drag, startPoint x: 490, startPoint y: 347, endPoint x: 508, endPoint y: 347, distance: 18.2
click at [527, 357] on span "Orange Juice" at bounding box center [549, 365] width 45 height 16
copy span "Orange Juice"
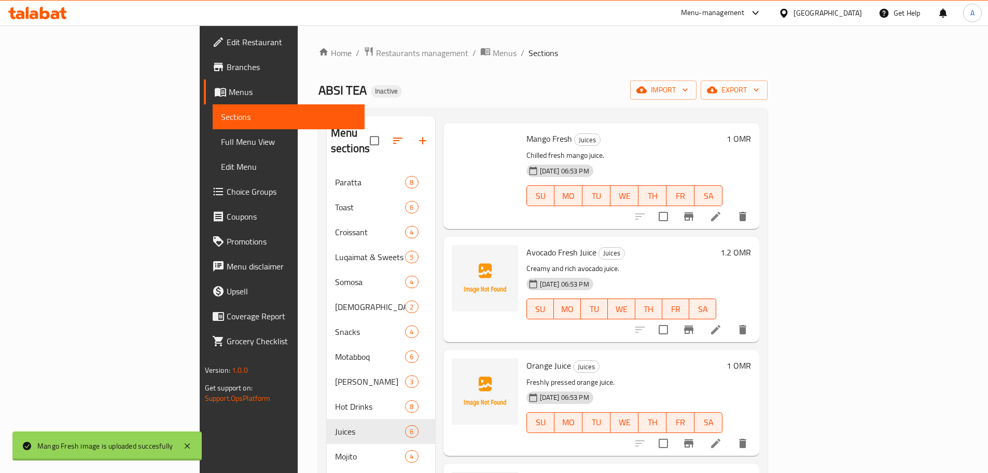
click at [671, 358] on h6 "Orange Juice Juices" at bounding box center [625, 365] width 197 height 15
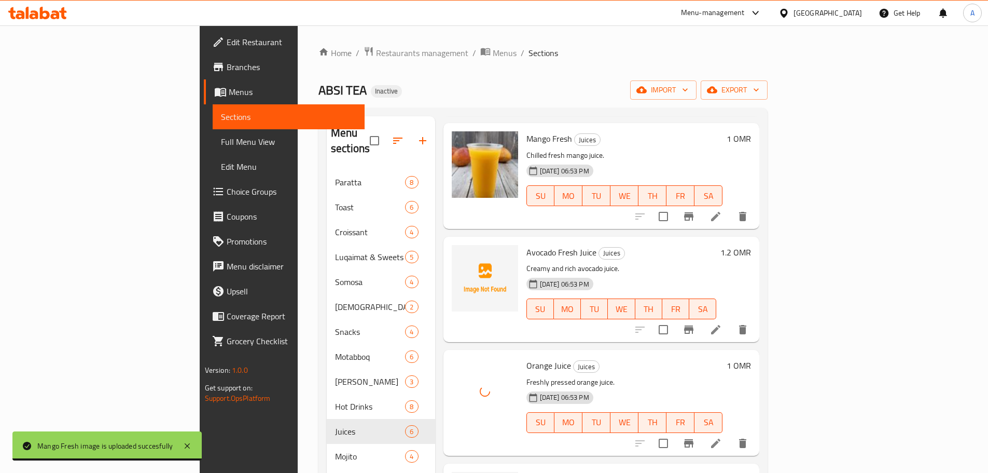
click at [616, 357] on div "Orange Juice Juices Freshly pressed orange juice. 12-09-2025 06:53 PM SU MO TU …" at bounding box center [624, 402] width 205 height 97
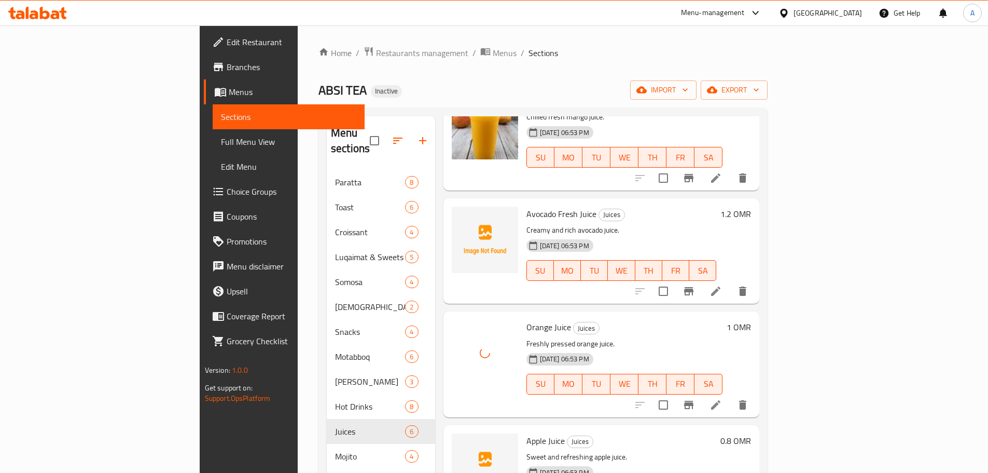
scroll to position [233, 0]
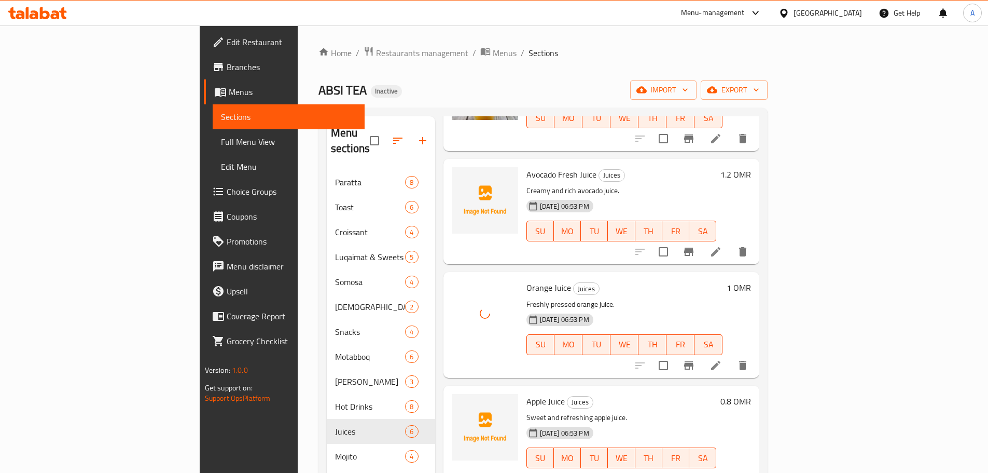
click at [527, 393] on span "Apple Juice" at bounding box center [546, 401] width 38 height 16
drag, startPoint x: 481, startPoint y: 386, endPoint x: 501, endPoint y: 385, distance: 19.7
click at [527, 393] on span "Apple Juice" at bounding box center [546, 401] width 38 height 16
copy span "Apple Juice"
click at [659, 280] on h6 "Orange Juice Juices" at bounding box center [625, 287] width 197 height 15
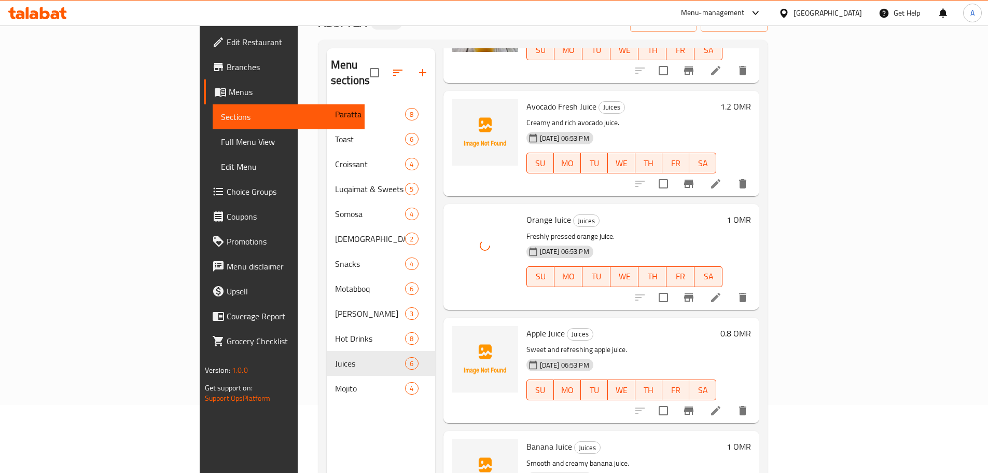
scroll to position [145, 0]
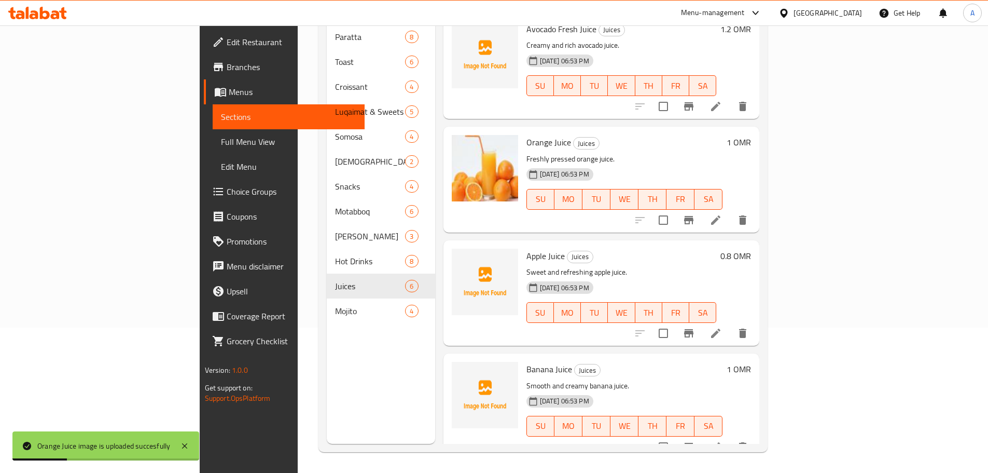
click at [527, 361] on span "Banana Juice" at bounding box center [550, 369] width 46 height 16
drag, startPoint x: 490, startPoint y: 352, endPoint x: 514, endPoint y: 352, distance: 23.9
click at [527, 361] on span "Banana Juice" at bounding box center [550, 369] width 46 height 16
copy span "Banana Juice"
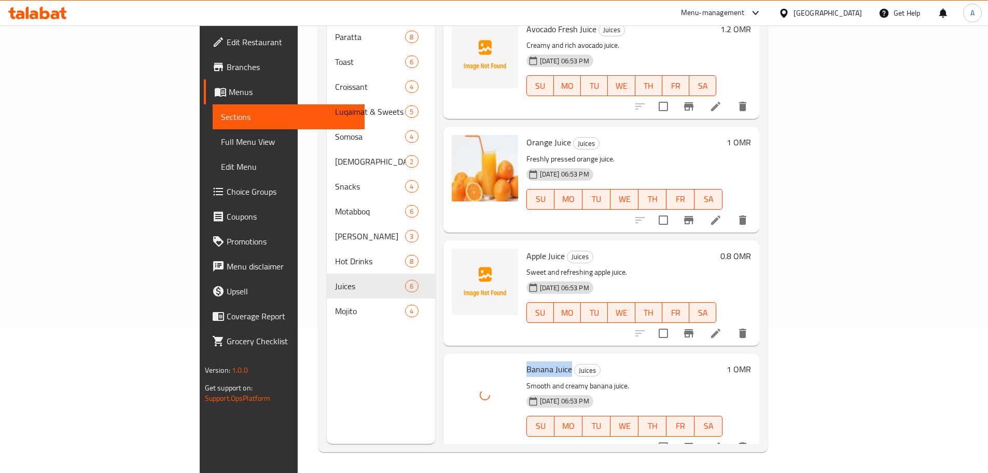
click at [527, 361] on span "Banana Juice" at bounding box center [550, 369] width 46 height 16
click at [611, 361] on div "Banana Juice Juices Smooth and creamy banana juice. 12-09-2025 06:53 PM SU MO T…" at bounding box center [624, 405] width 205 height 97
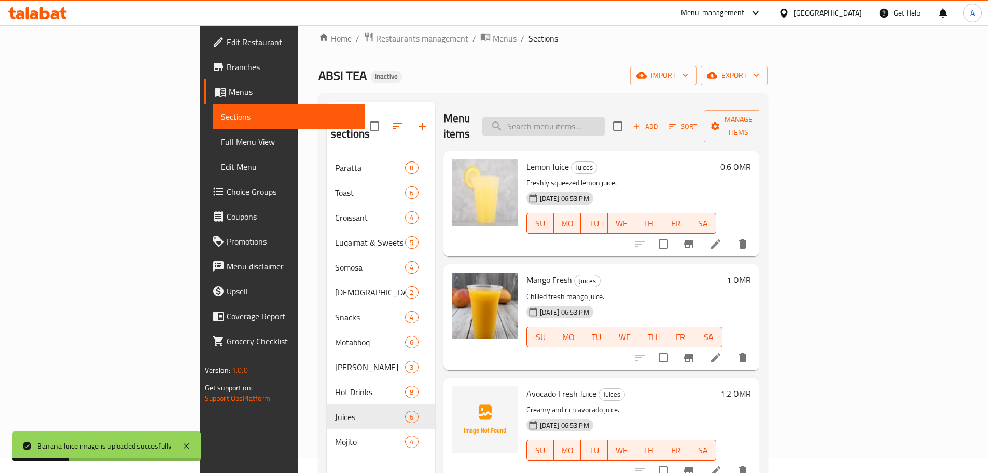
scroll to position [0, 0]
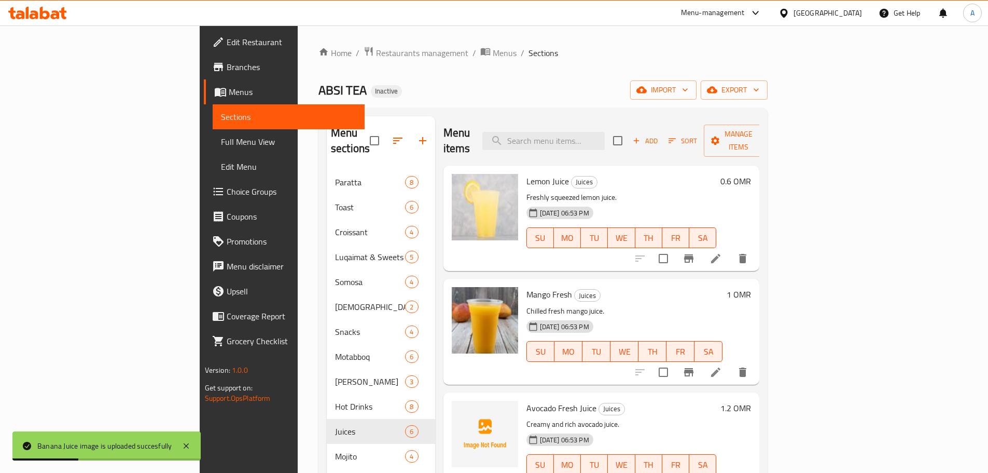
click at [597, 82] on div "ABSI TEA Inactive import export" at bounding box center [543, 89] width 449 height 19
click at [665, 86] on div "ABSI TEA Inactive import export" at bounding box center [543, 89] width 449 height 19
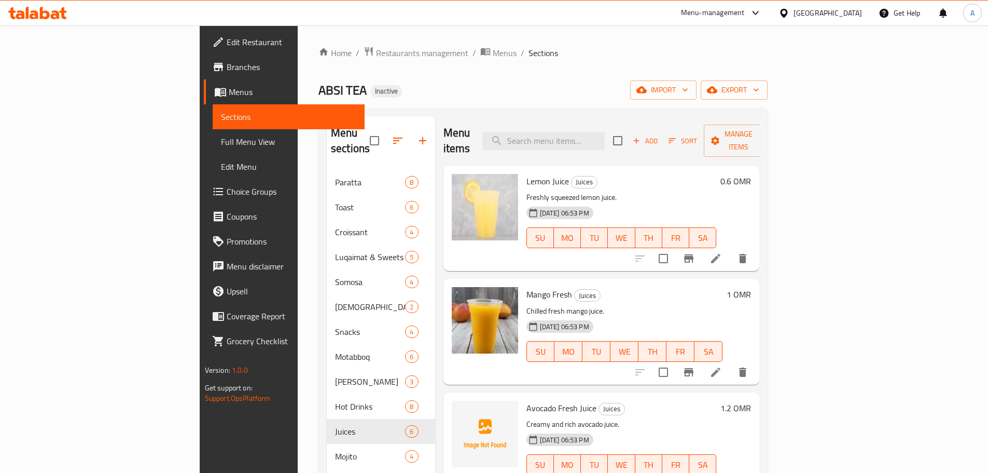
click at [227, 45] on span "Edit Restaurant" at bounding box center [292, 42] width 130 height 12
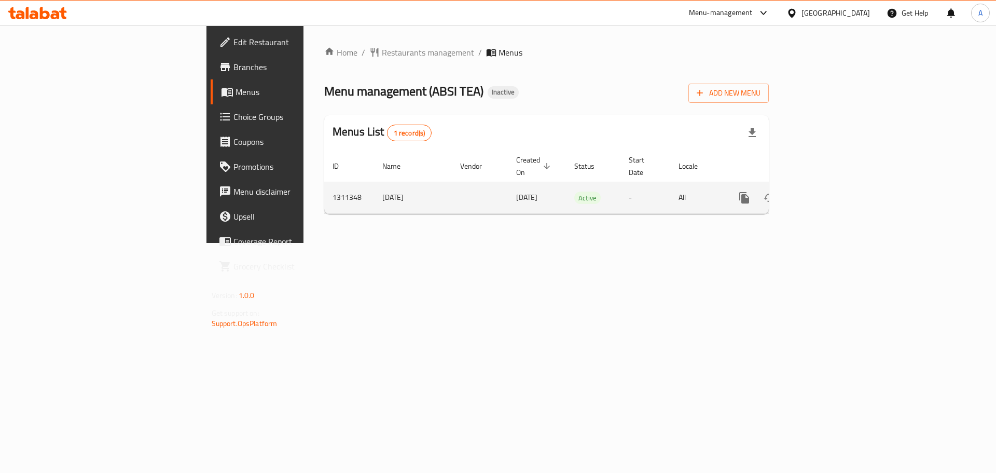
click at [824, 193] on icon "enhanced table" at bounding box center [818, 197] width 9 height 9
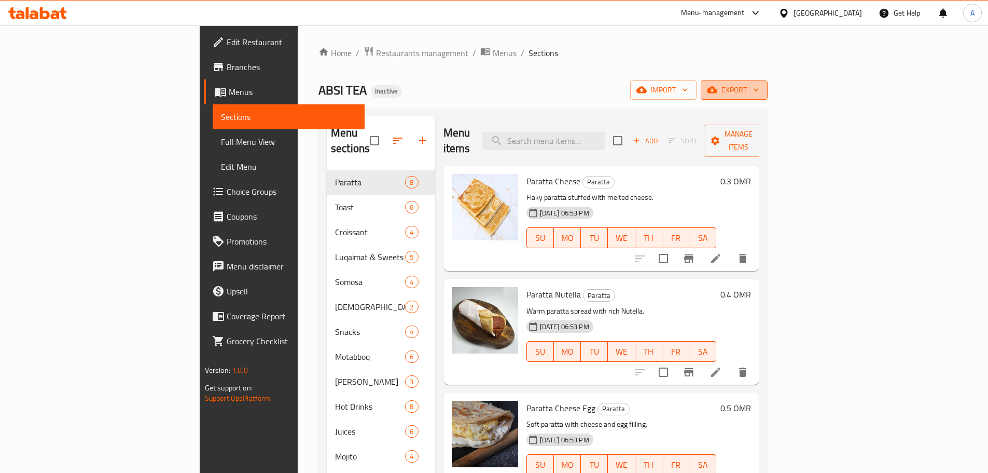
click at [759, 86] on span "export" at bounding box center [734, 90] width 50 height 13
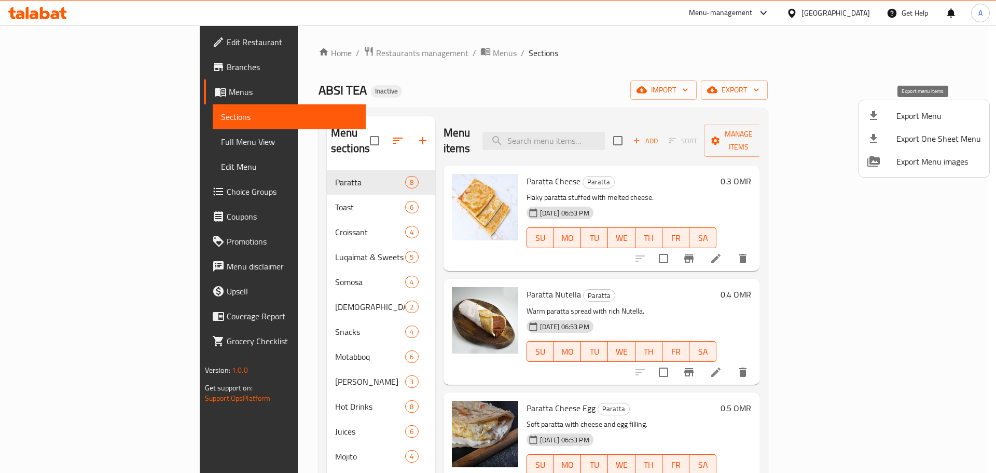
click at [932, 110] on span "Export Menu" at bounding box center [938, 115] width 85 height 12
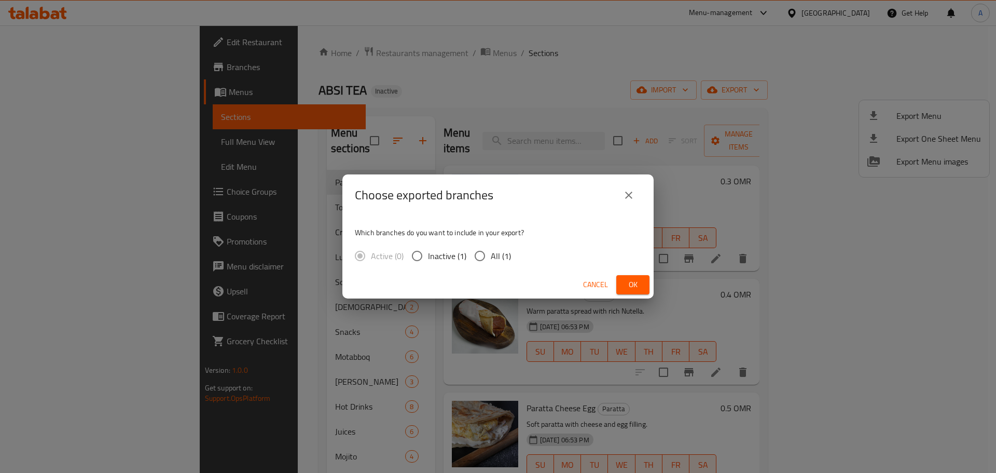
click at [499, 261] on span "All (1)" at bounding box center [501, 256] width 20 height 12
click at [491, 261] on input "All (1)" at bounding box center [480, 256] width 22 height 22
radio input "true"
click at [629, 276] on button "Ok" at bounding box center [632, 284] width 33 height 19
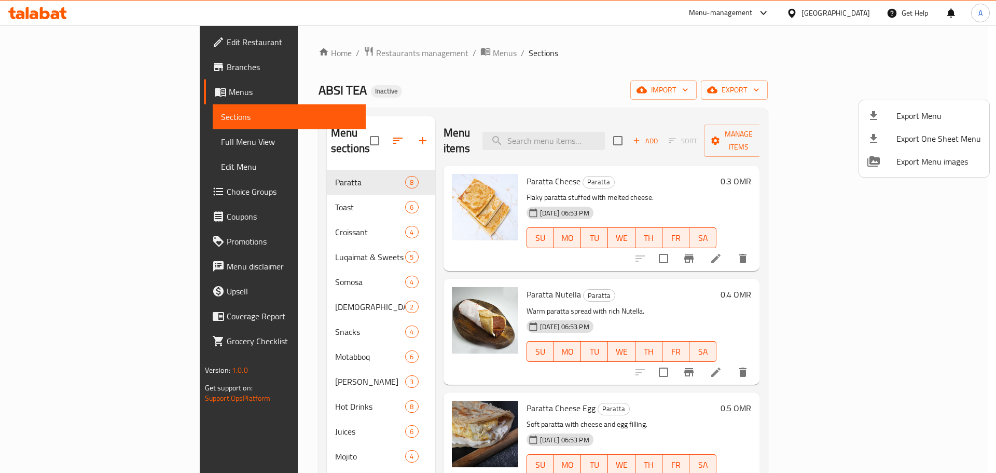
click at [600, 70] on div at bounding box center [498, 236] width 996 height 473
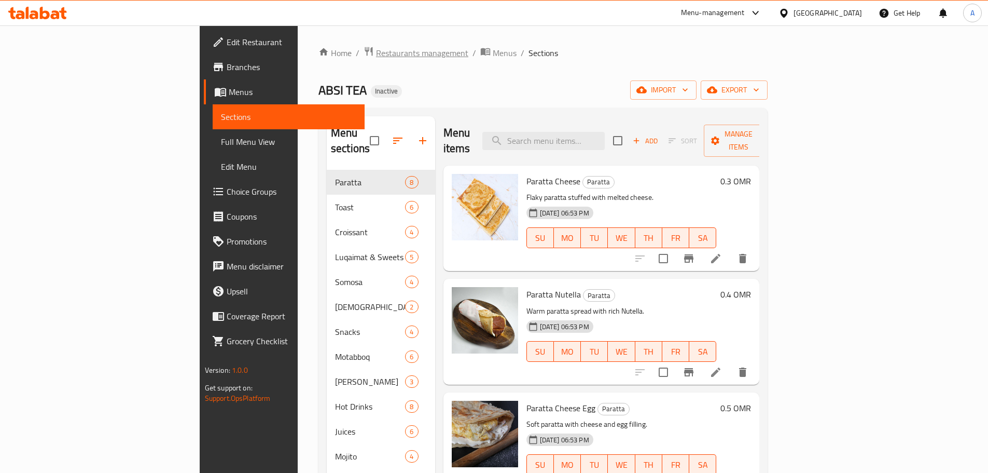
click at [376, 53] on span "Restaurants management" at bounding box center [422, 53] width 92 height 12
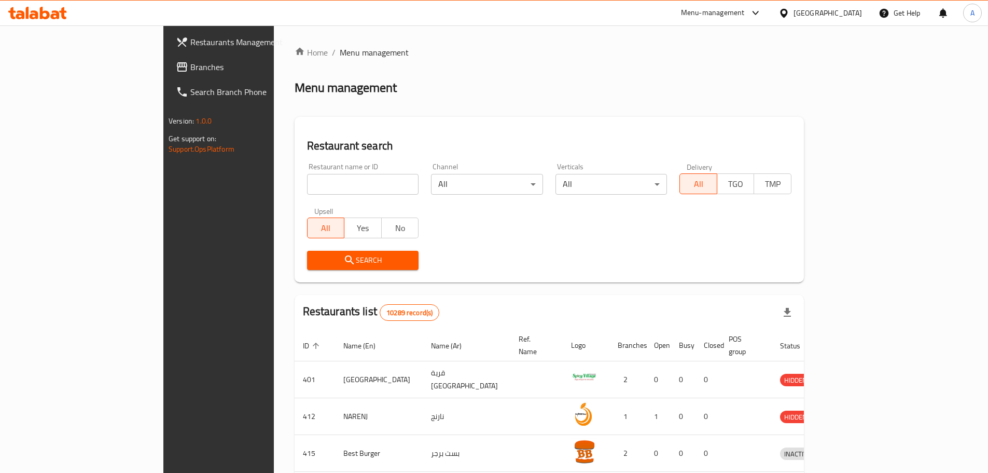
click at [190, 69] on span "Branches" at bounding box center [255, 67] width 130 height 12
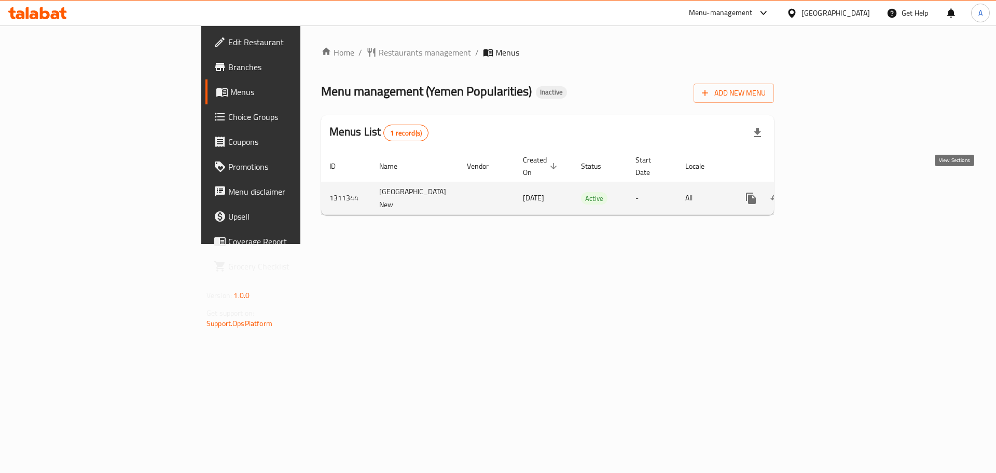
click at [832, 192] on icon "enhanced table" at bounding box center [826, 198] width 12 height 12
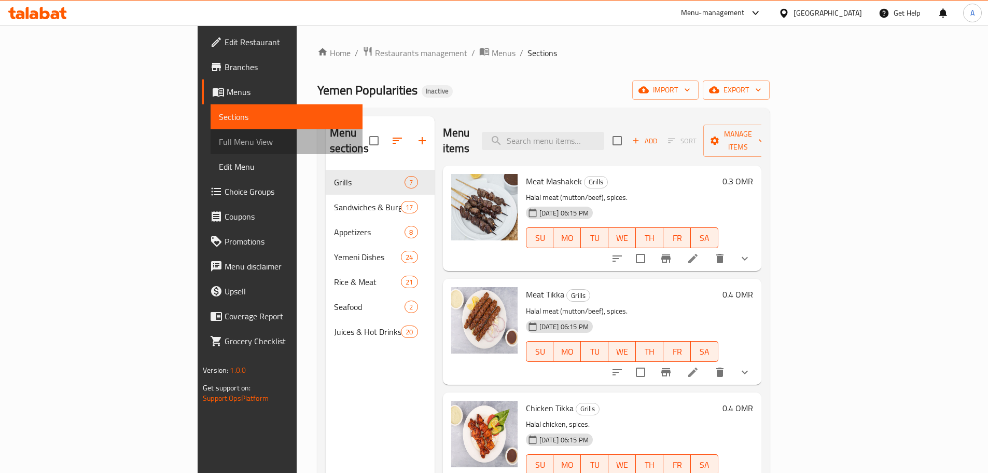
click at [219, 142] on span "Full Menu View" at bounding box center [286, 141] width 135 height 12
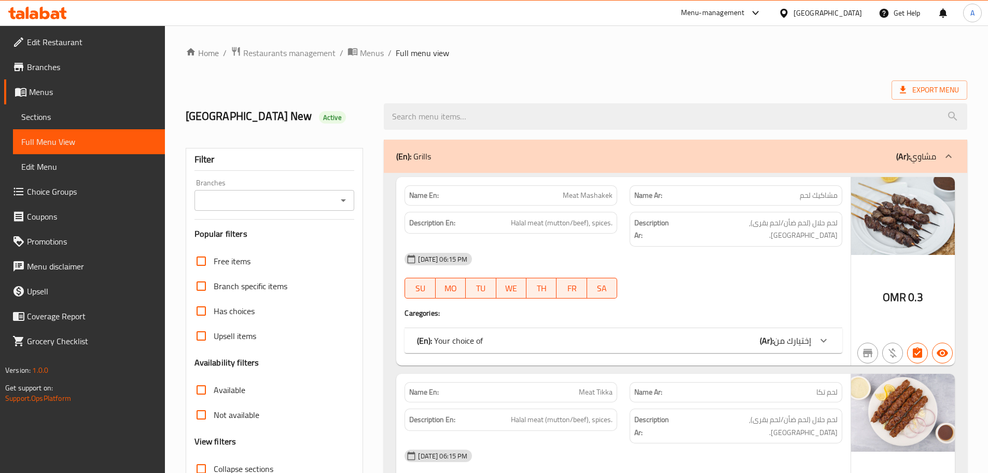
scroll to position [201, 0]
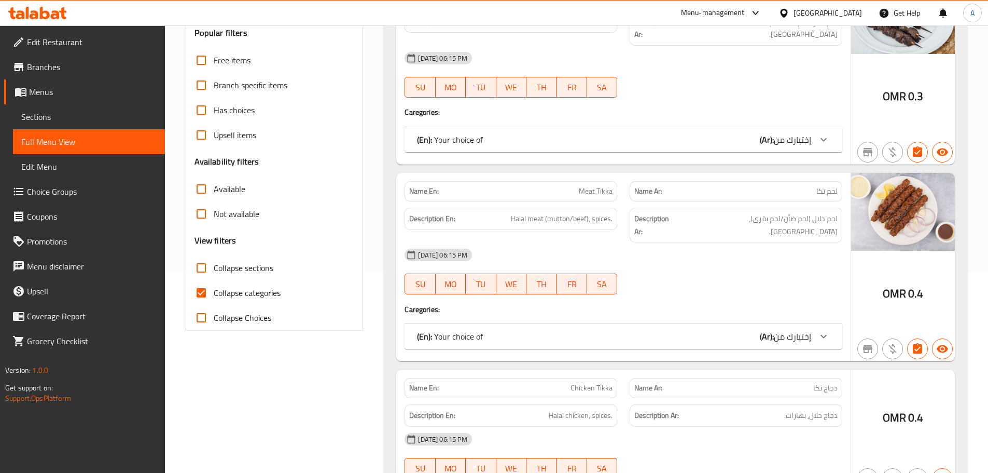
click at [199, 284] on input "Collapse categories" at bounding box center [201, 292] width 25 height 25
checkbox input "false"
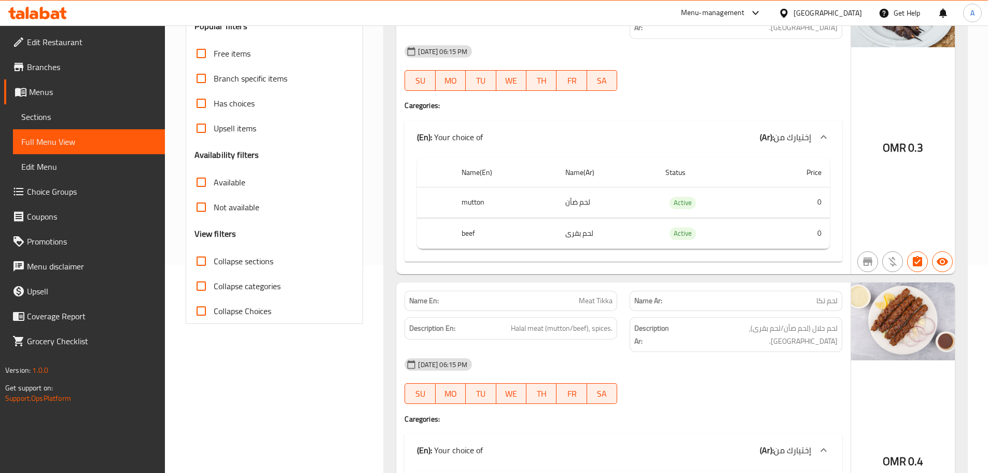
scroll to position [0, 0]
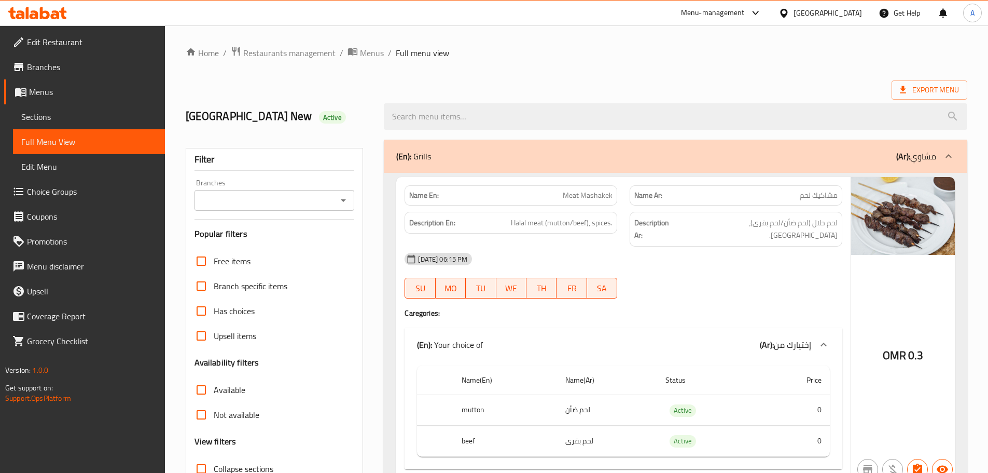
click at [656, 85] on div "Export Menu" at bounding box center [577, 89] width 782 height 19
drag, startPoint x: 730, startPoint y: 40, endPoint x: 725, endPoint y: 48, distance: 8.9
drag, startPoint x: 908, startPoint y: 351, endPoint x: 883, endPoint y: 352, distance: 25.5
click at [883, 352] on div "OMR 0.3" at bounding box center [903, 356] width 41 height 16
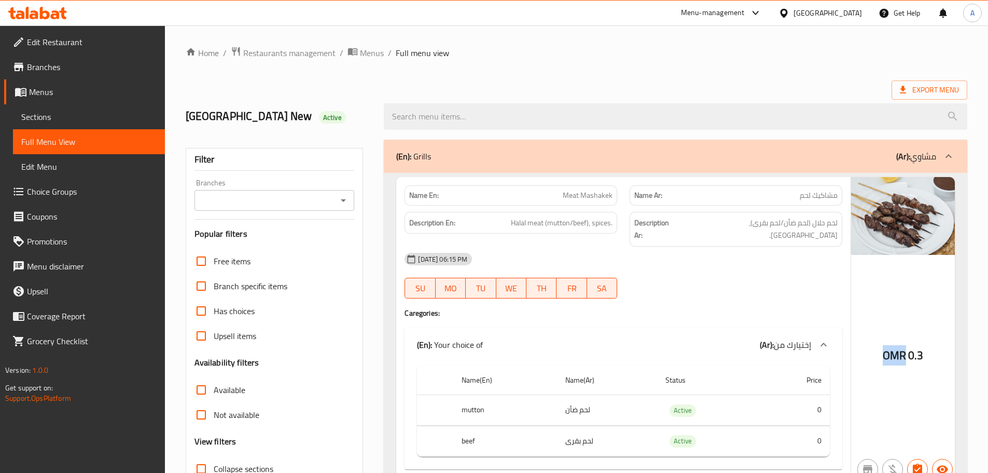
copy span "OMR"
click at [756, 275] on div "[DATE] 06:15 PM SU MO TU WE TH FR SA" at bounding box center [623, 275] width 450 height 58
click at [919, 84] on span "Export Menu" at bounding box center [929, 90] width 59 height 13
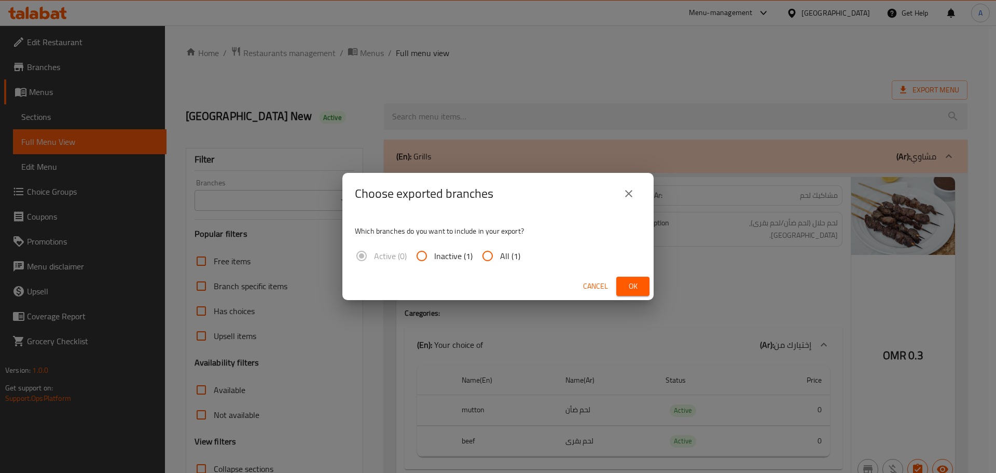
click at [499, 263] on input "All (1)" at bounding box center [487, 255] width 25 height 25
radio input "true"
drag, startPoint x: 633, startPoint y: 282, endPoint x: 603, endPoint y: 217, distance: 71.2
click at [633, 283] on span "Ok" at bounding box center [633, 286] width 17 height 13
